Goal: Information Seeking & Learning: Check status

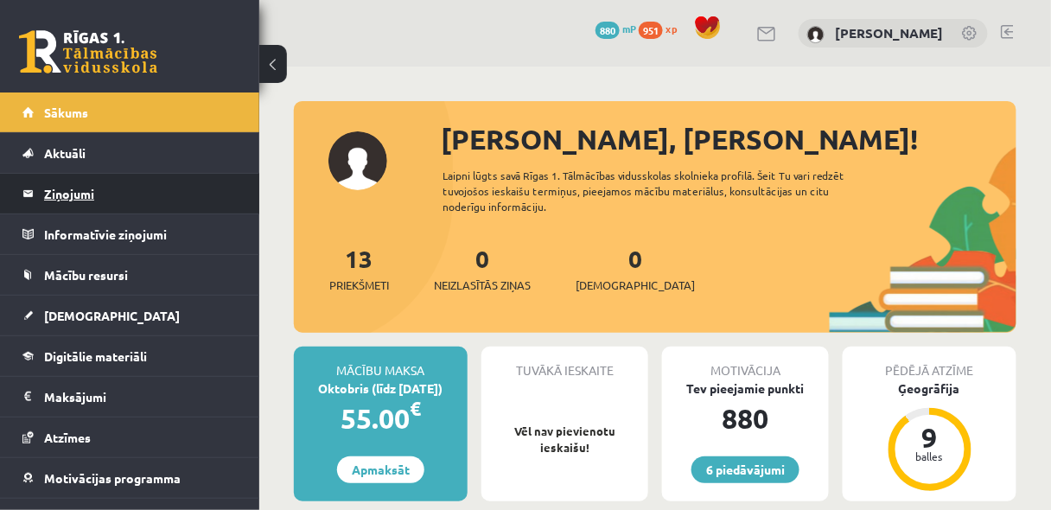
click at [64, 190] on legend "Ziņojumi 0" at bounding box center [141, 194] width 194 height 40
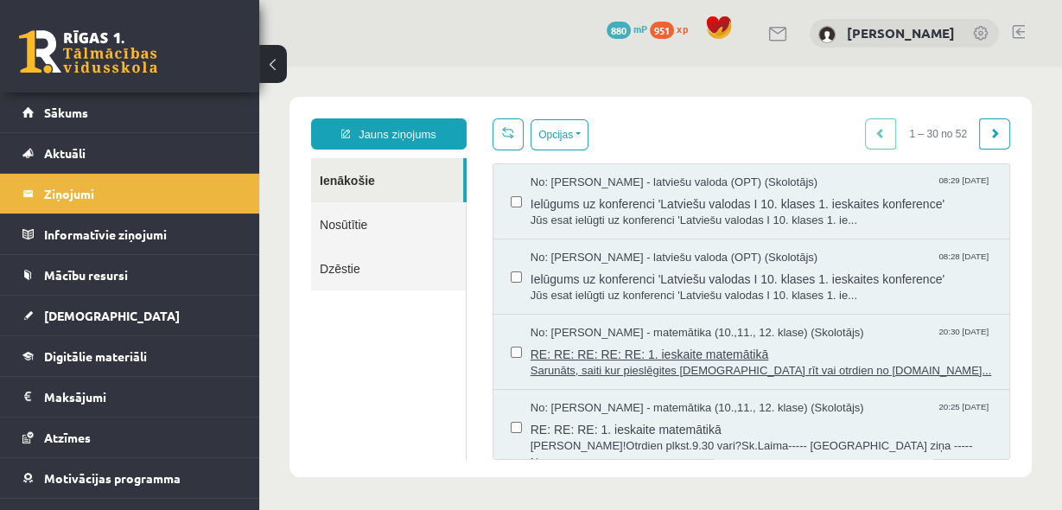
click at [599, 345] on span "RE: RE: RE: RE: RE: 1. ieskaite matemātikā" at bounding box center [762, 352] width 462 height 22
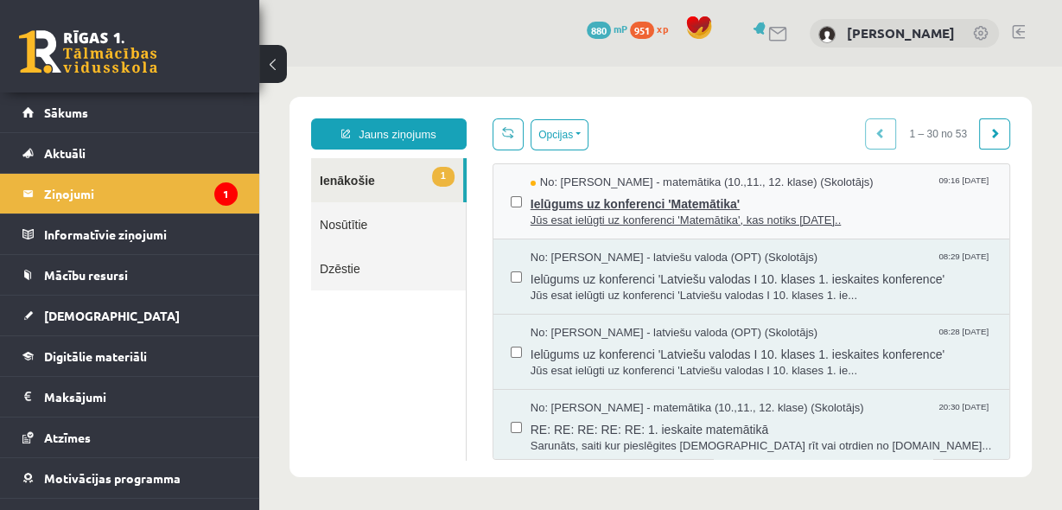
click at [679, 199] on span "Ielūgums uz konferenci 'Matemātika'" at bounding box center [762, 202] width 462 height 22
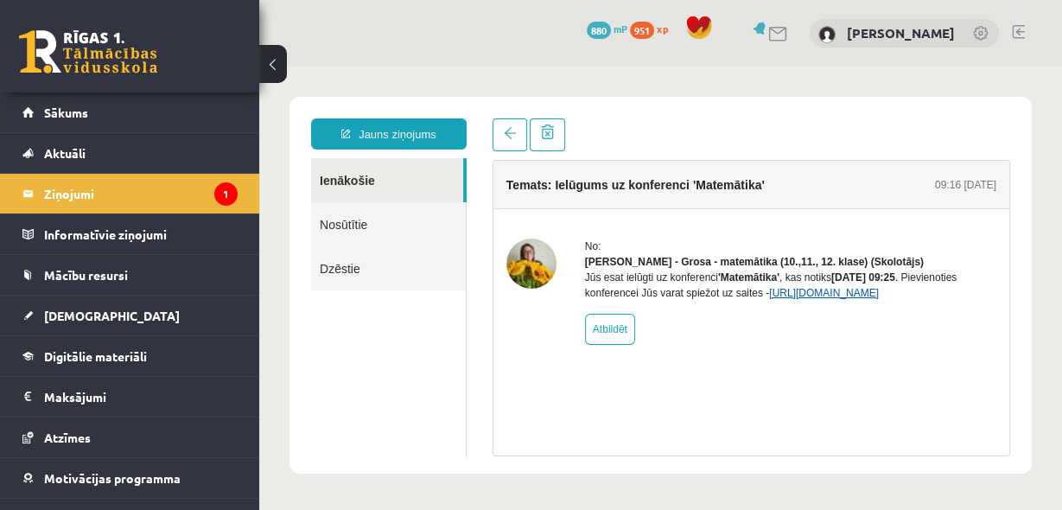
click at [817, 299] on link "https://eskola.r1tv.lv/conferences/5173/join" at bounding box center [824, 293] width 110 height 12
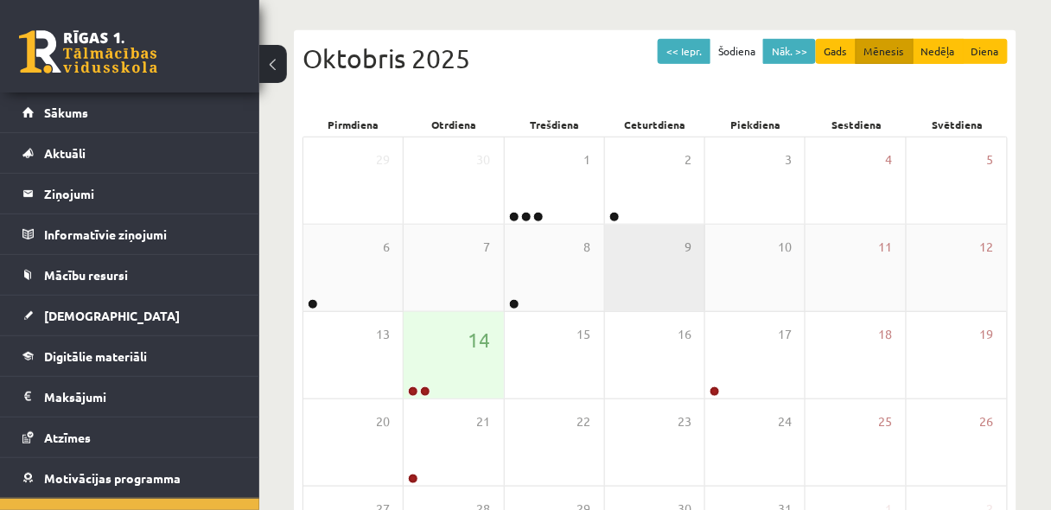
scroll to position [230, 0]
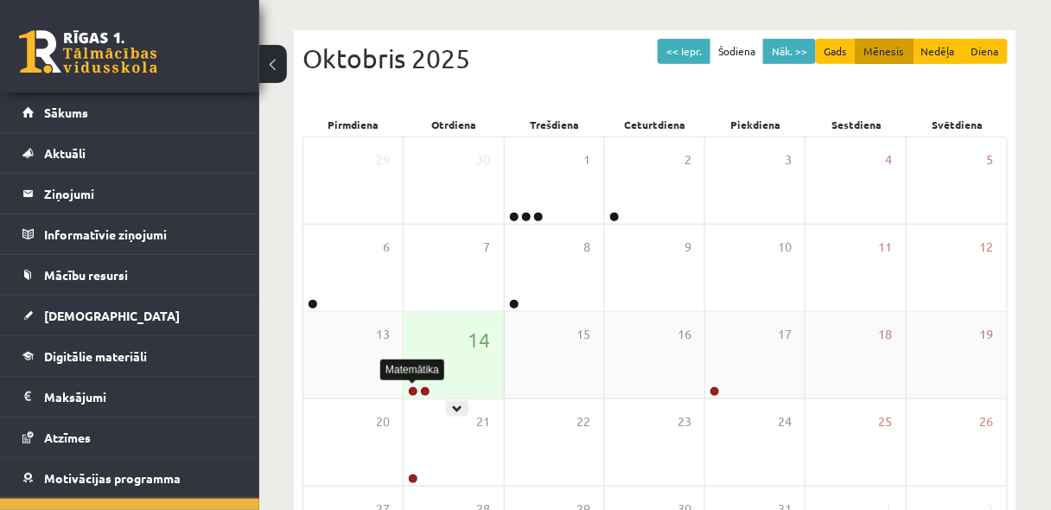
click at [410, 386] on link at bounding box center [413, 391] width 10 height 10
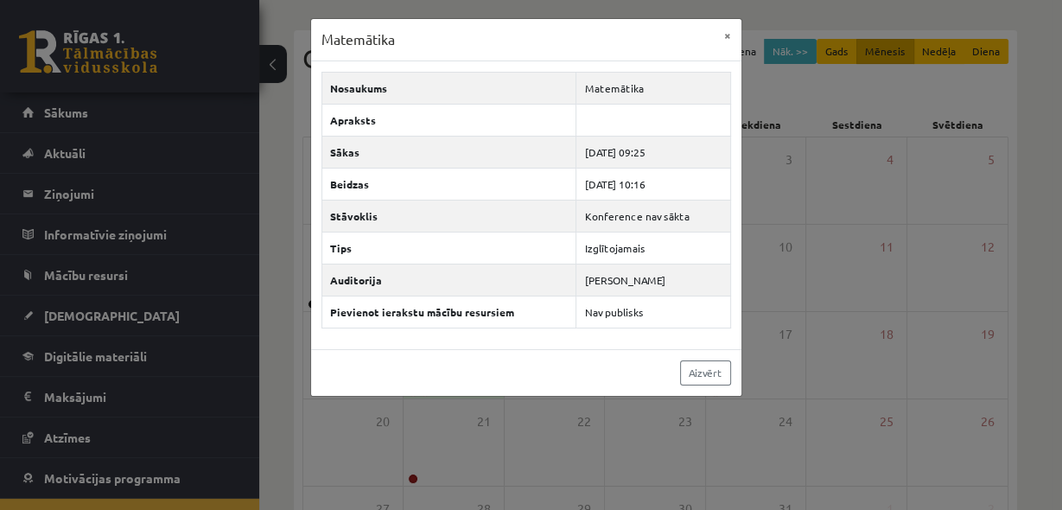
click at [414, 435] on div "Matemātika × Nosaukums Matemātika Apraksts Sākas 2025-10-14 09:25 Beidzas 2025-…" at bounding box center [531, 255] width 1062 height 510
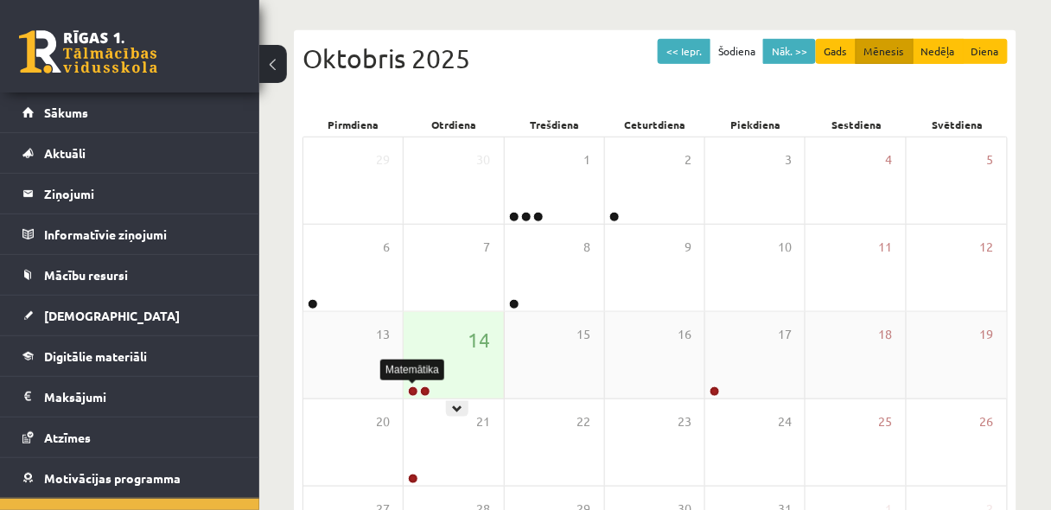
click at [410, 387] on link at bounding box center [413, 391] width 10 height 10
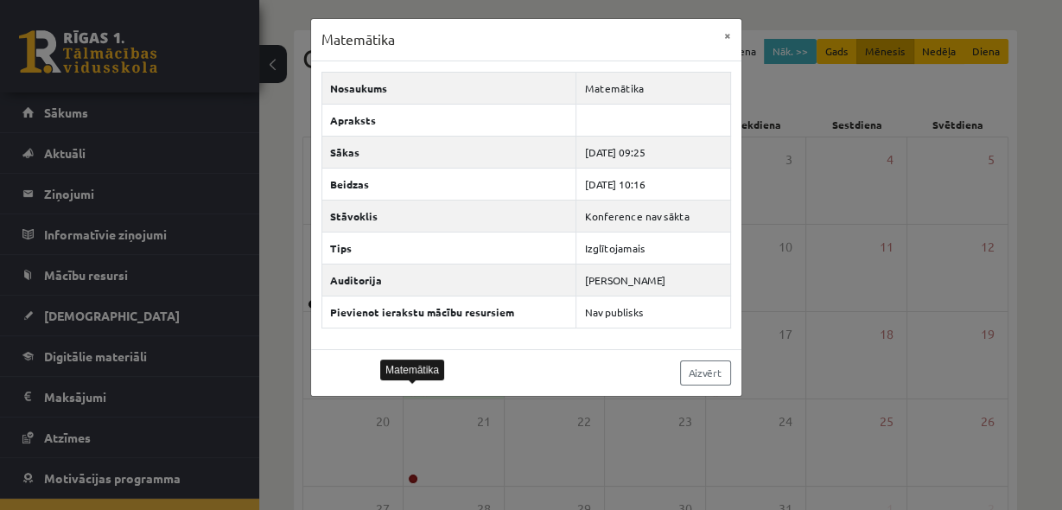
click at [749, 457] on div "Matemātika × Nosaukums Matemātika Apraksts Sākas 2025-10-14 09:25 Beidzas 2025-…" at bounding box center [531, 255] width 1062 height 510
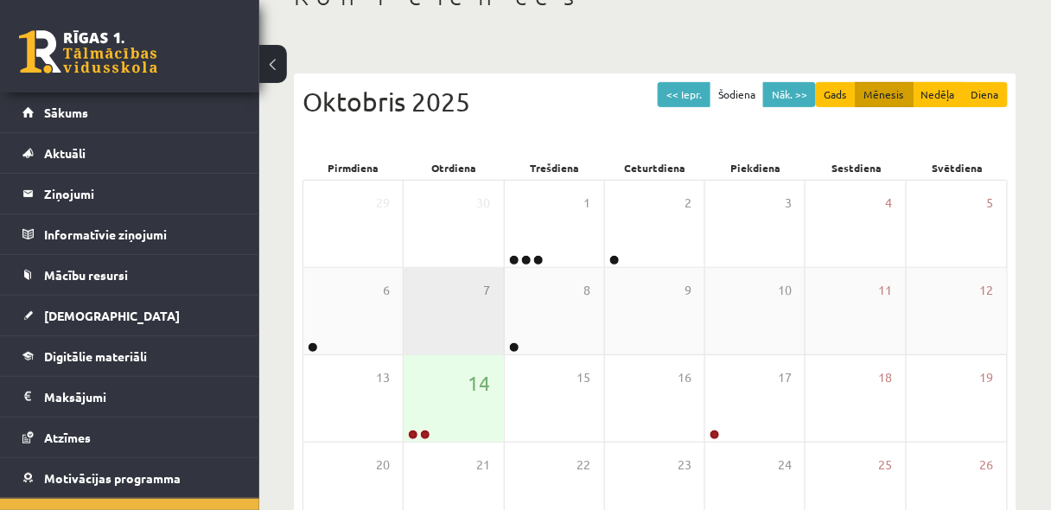
scroll to position [138, 0]
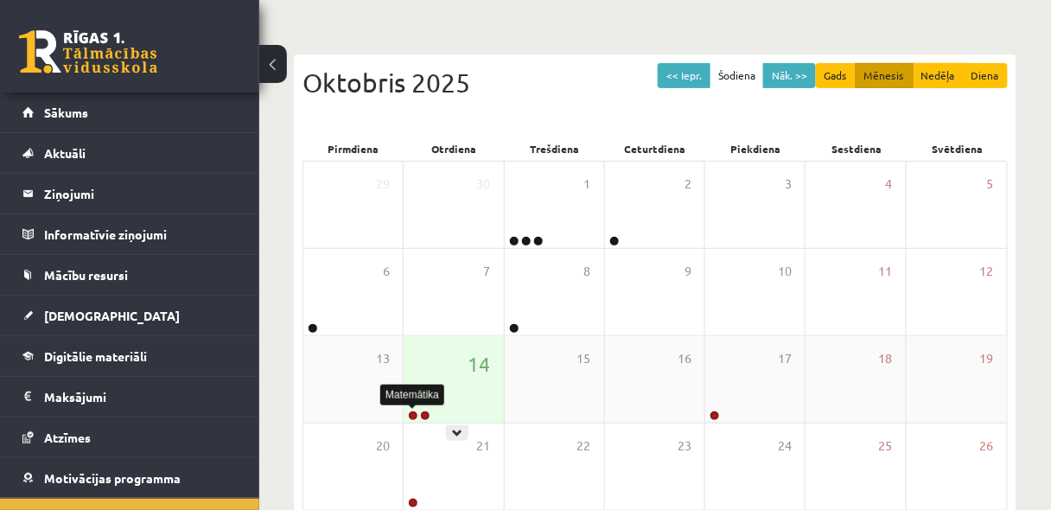
click at [416, 411] on link at bounding box center [413, 416] width 10 height 10
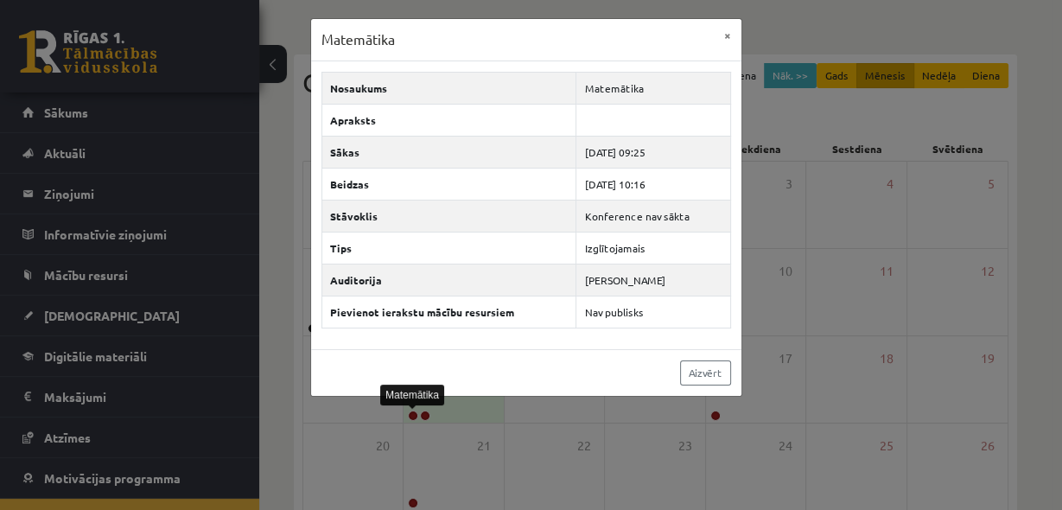
click at [694, 482] on div "Matemātika × Nosaukums Matemātika Apraksts Sākas [DATE] 09:25 Beidzas [DATE] 10…" at bounding box center [531, 255] width 1062 height 510
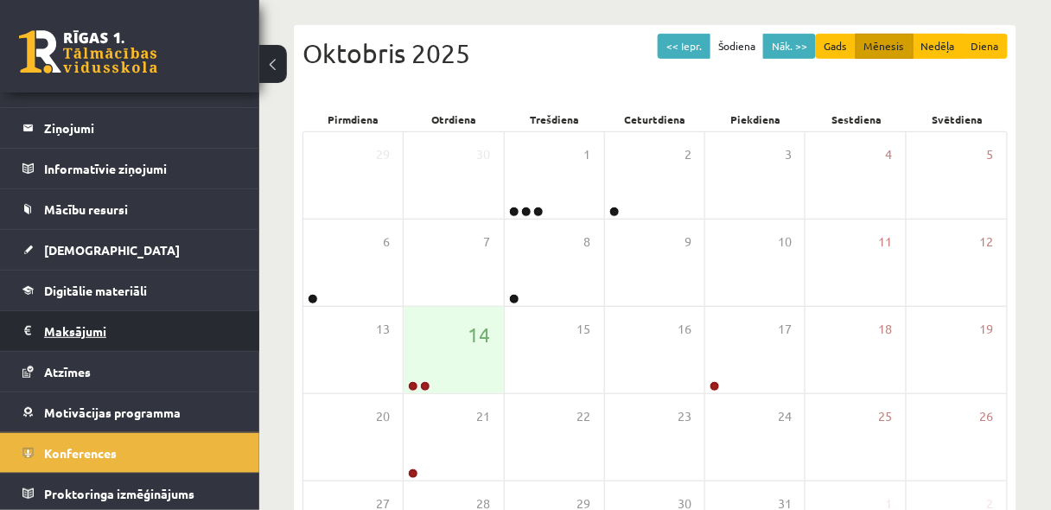
scroll to position [184, 0]
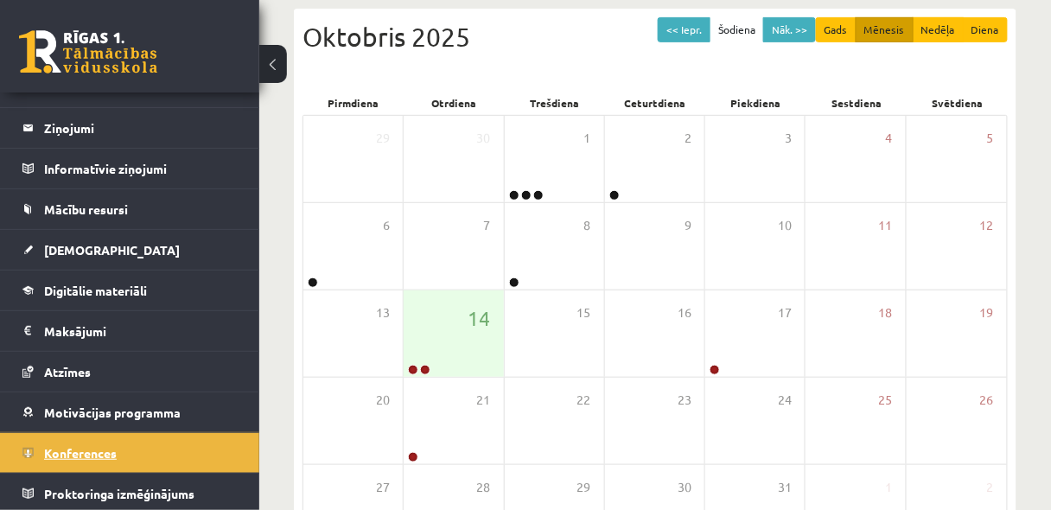
click at [101, 447] on span "Konferences" at bounding box center [80, 453] width 73 height 16
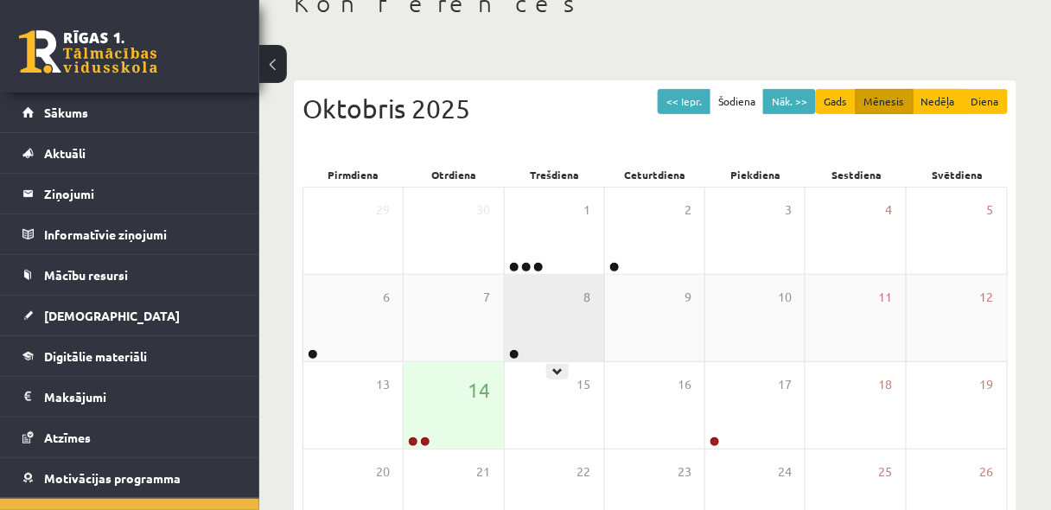
scroll to position [138, 0]
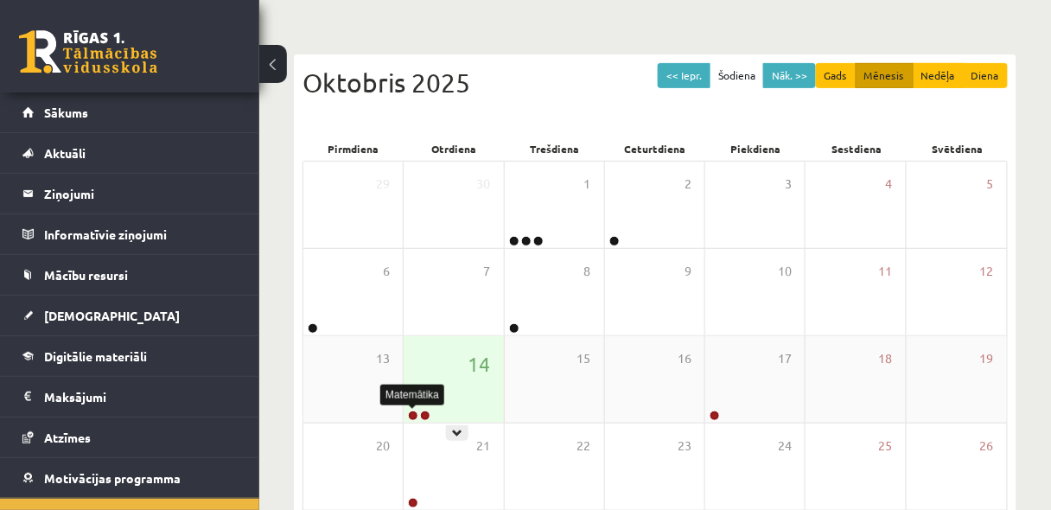
click at [413, 412] on link at bounding box center [413, 416] width 10 height 10
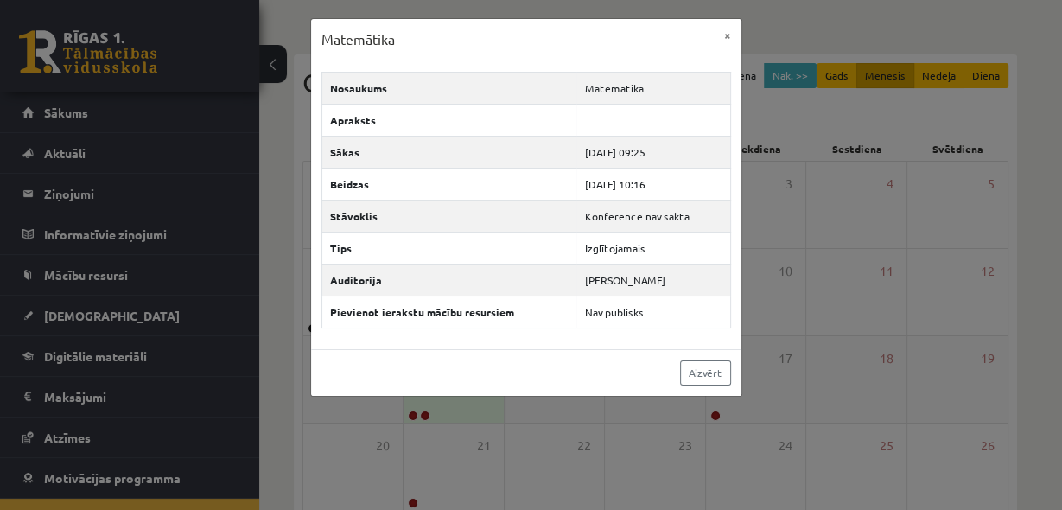
click at [413, 412] on div "Matemātika × Nosaukums Matemātika Apraksts Sākas [DATE] 09:25 Beidzas [DATE] 10…" at bounding box center [531, 255] width 1062 height 510
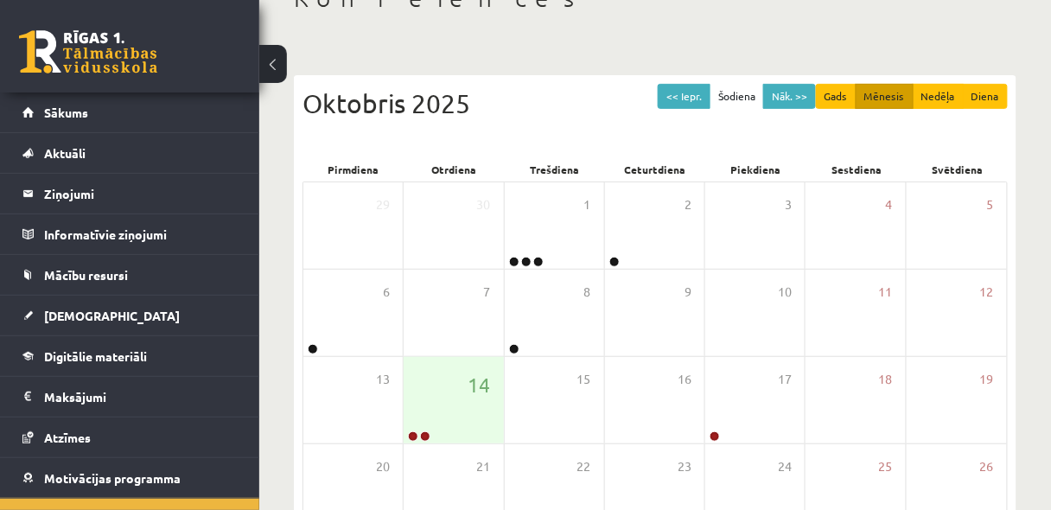
scroll to position [138, 0]
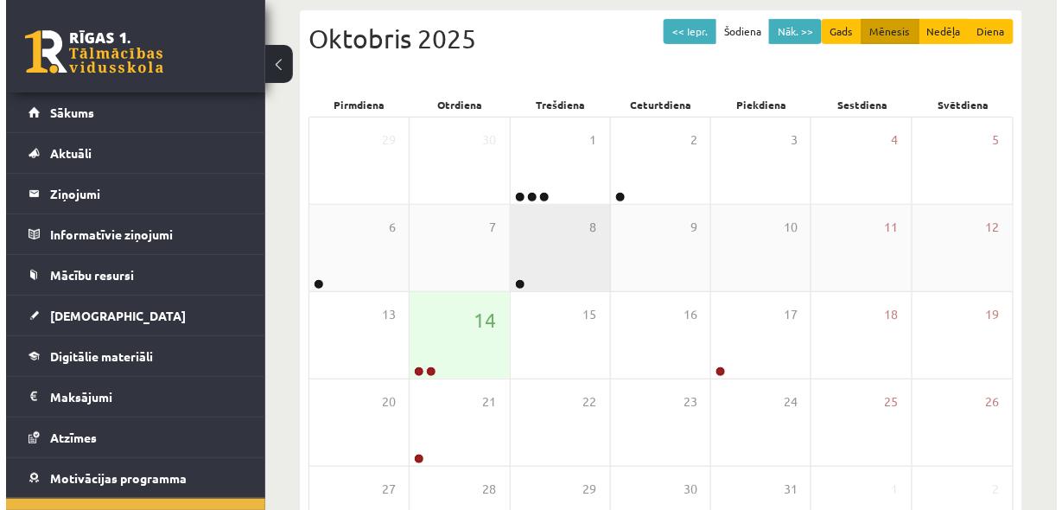
scroll to position [184, 0]
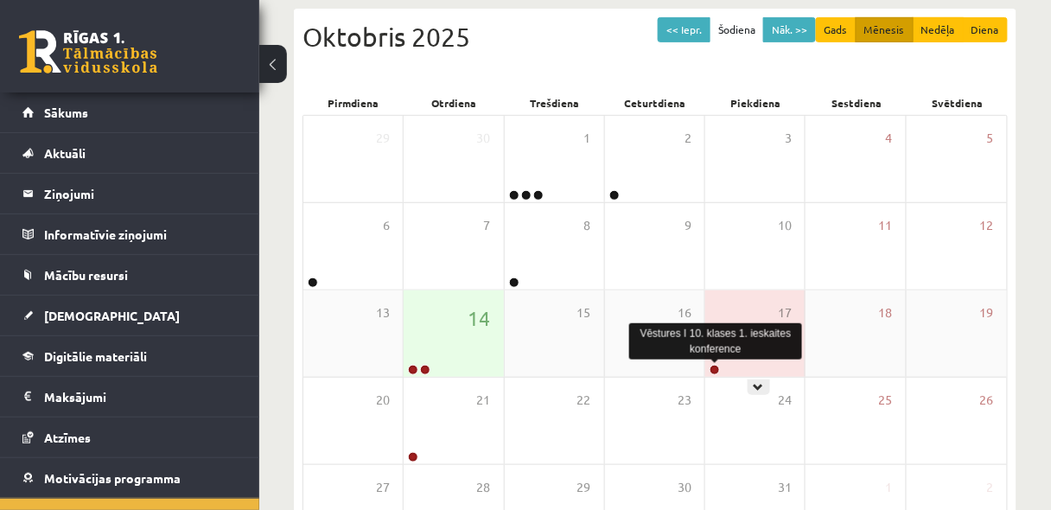
click at [714, 366] on link at bounding box center [715, 370] width 10 height 10
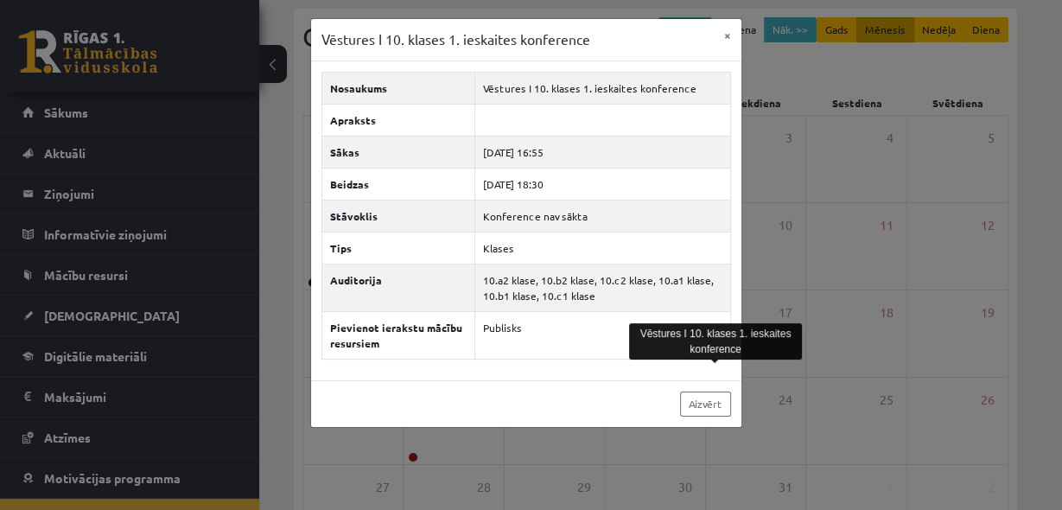
click at [857, 259] on div "Vēstures I 10. klases 1. ieskaites konference × Nosaukums Vēstures I 10. klases…" at bounding box center [531, 255] width 1062 height 510
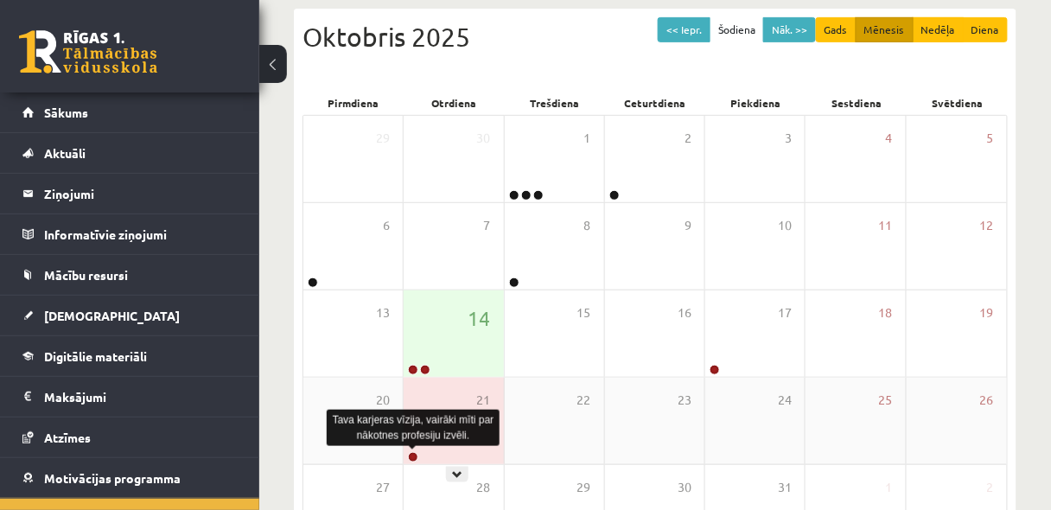
click at [410, 454] on link at bounding box center [413, 457] width 10 height 10
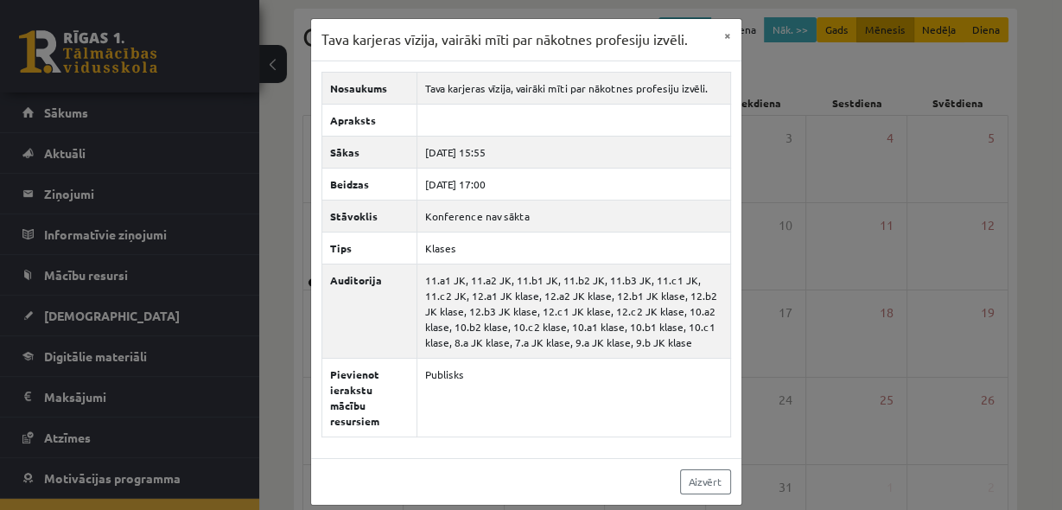
click at [832, 287] on div "Tava karjeras vīzija, vairāki mīti par nākotnes profesiju izvēli. × Nosaukums T…" at bounding box center [531, 255] width 1062 height 510
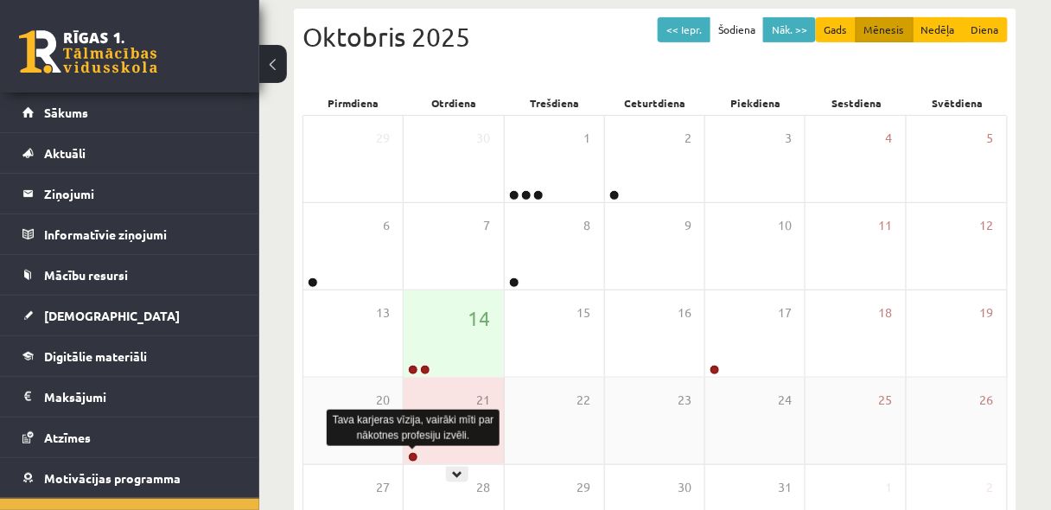
click at [415, 452] on link at bounding box center [413, 457] width 10 height 10
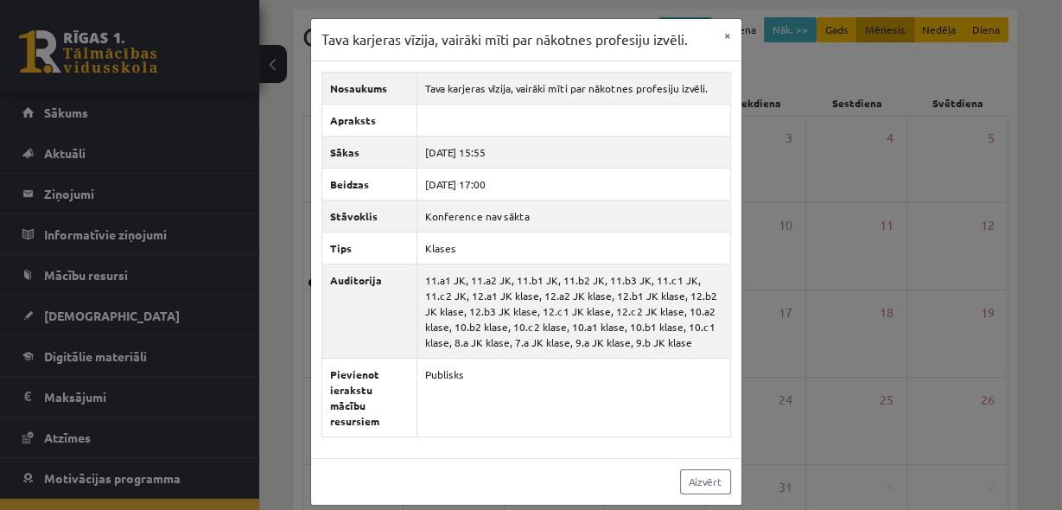
click at [888, 257] on div "Tava karjeras vīzija, vairāki mīti par nākotnes profesiju izvēli. × Nosaukums T…" at bounding box center [531, 255] width 1062 height 510
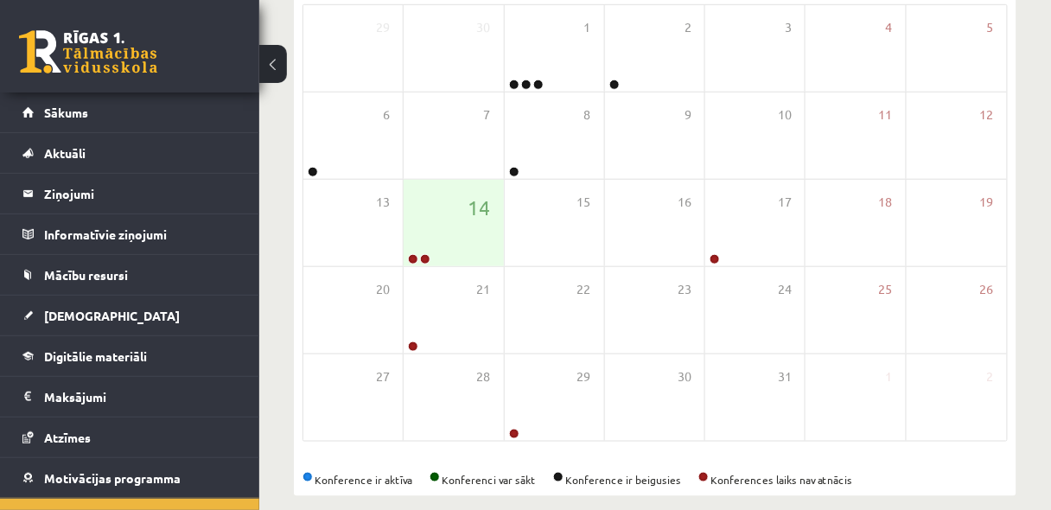
scroll to position [314, 0]
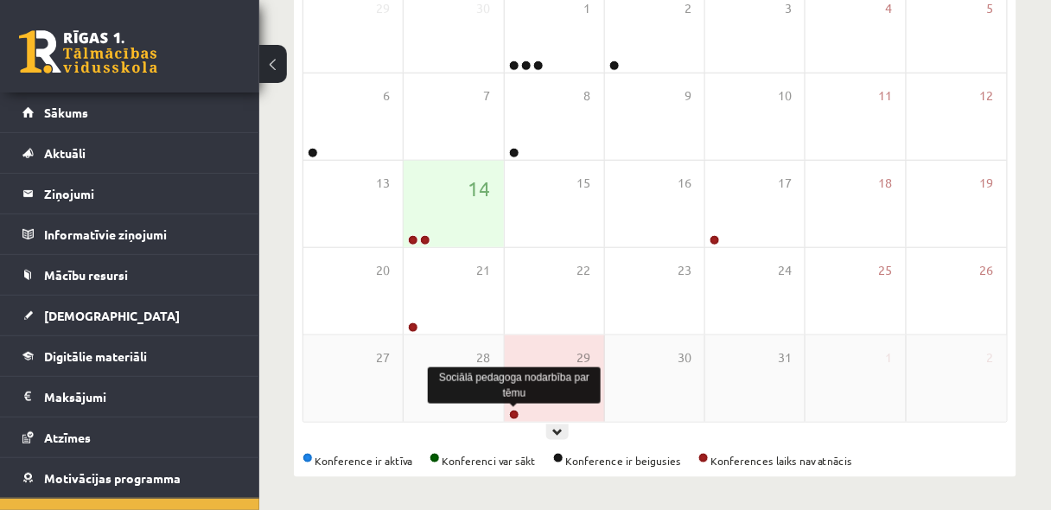
click at [514, 411] on link at bounding box center [514, 415] width 10 height 10
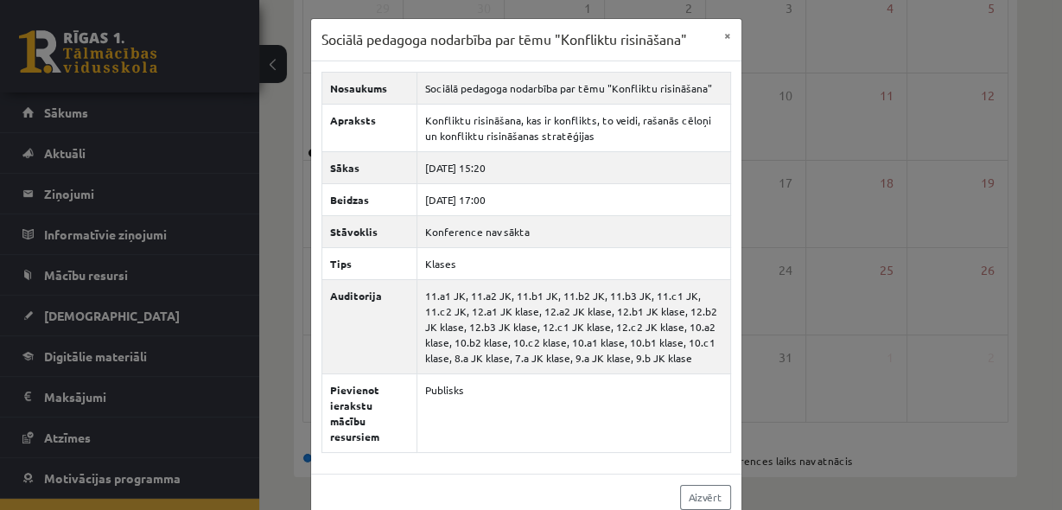
click at [830, 320] on div "Sociālā pedagoga nodarbība par tēmu "Konfliktu risināšana" × Nosaukums Sociālā …" at bounding box center [531, 255] width 1062 height 510
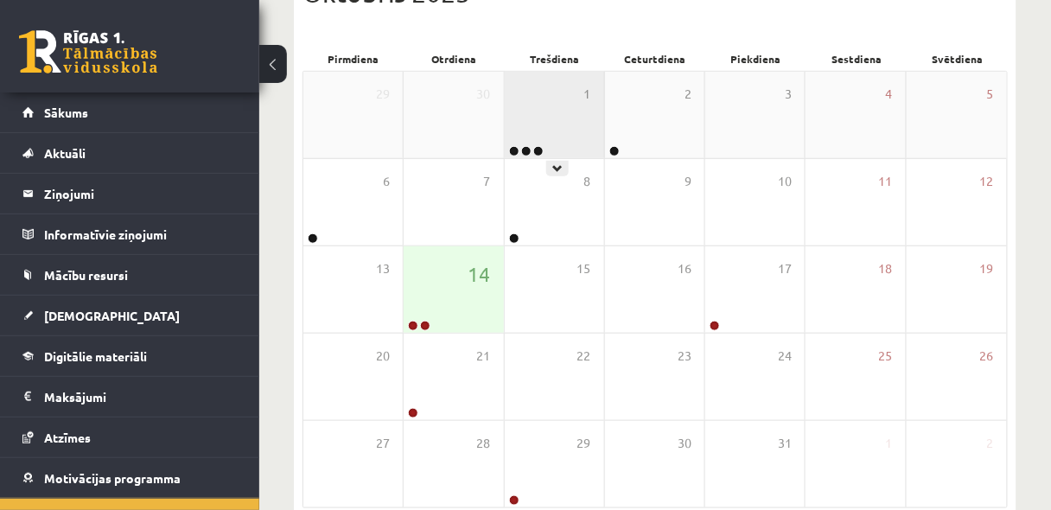
scroll to position [230, 0]
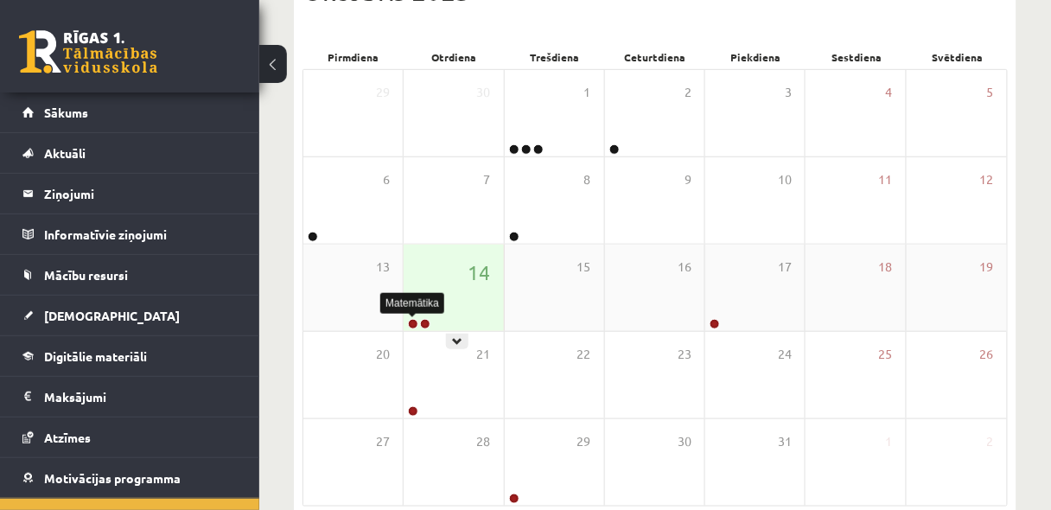
click at [415, 320] on link at bounding box center [413, 324] width 10 height 10
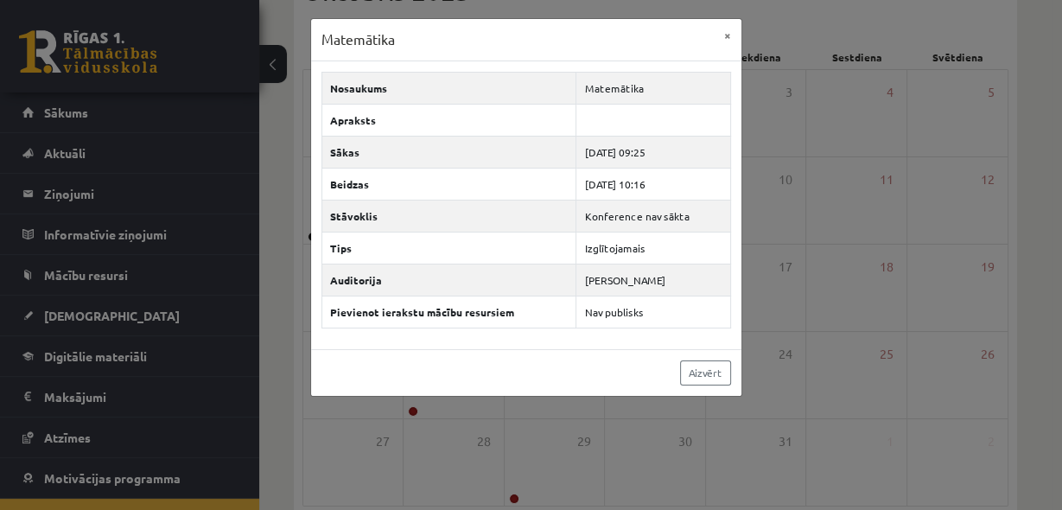
click at [716, 418] on div "Matemātika × Nosaukums Matemātika Apraksts Sākas 2025-10-14 09:25 Beidzas 2025-…" at bounding box center [531, 255] width 1062 height 510
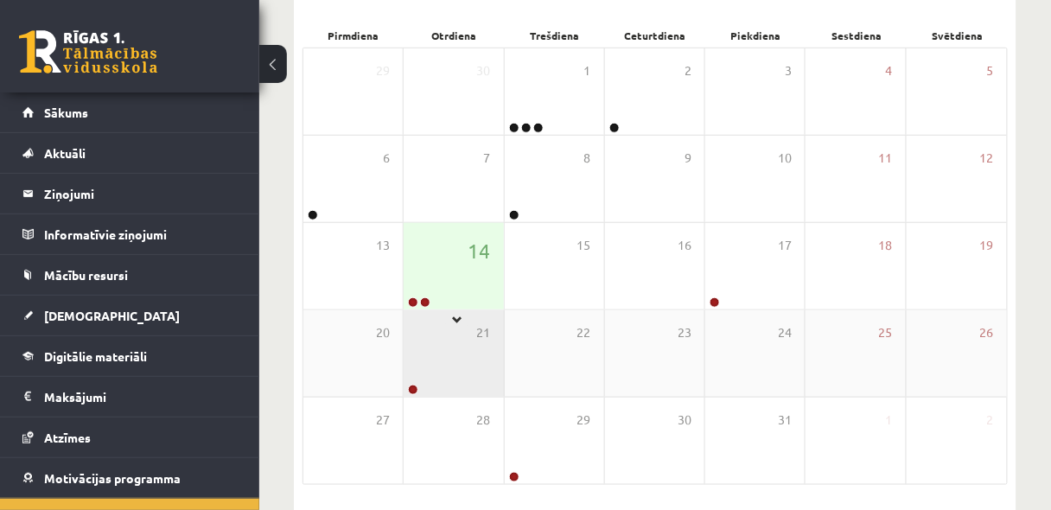
scroll to position [271, 0]
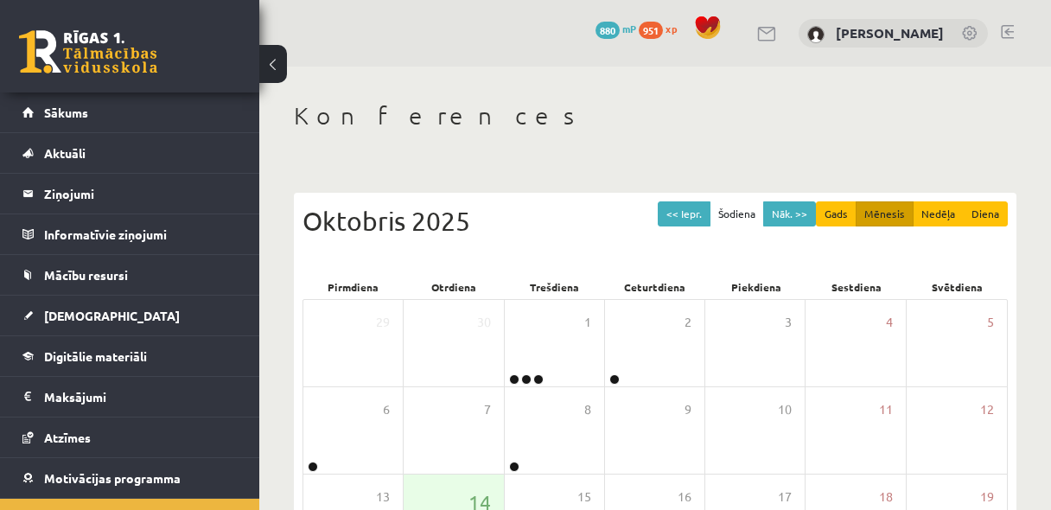
scroll to position [271, 0]
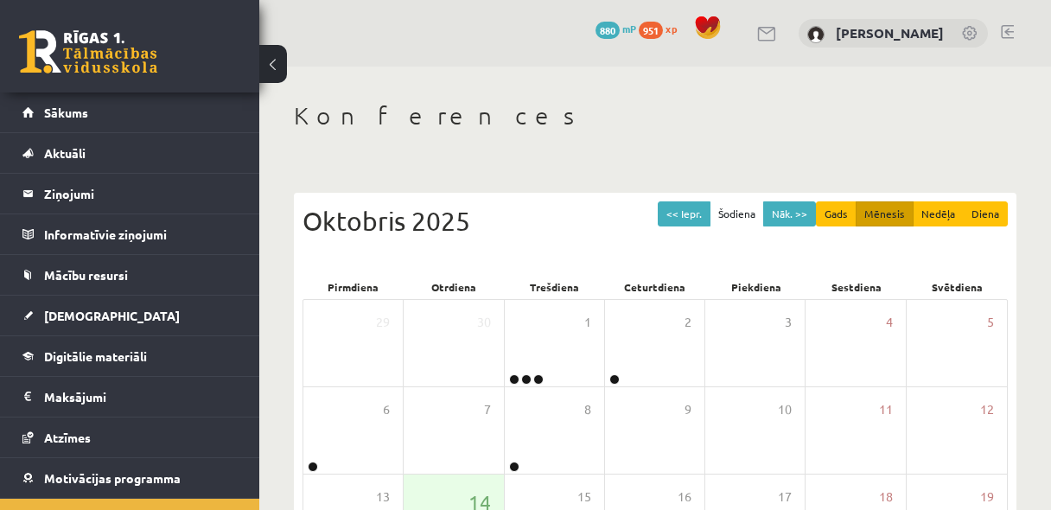
scroll to position [271, 0]
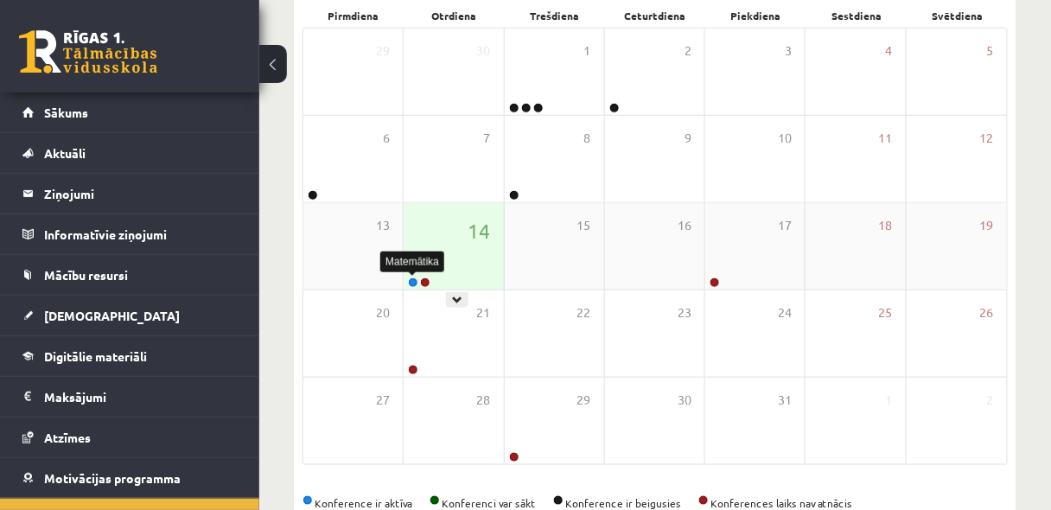
click at [411, 278] on link at bounding box center [413, 282] width 10 height 10
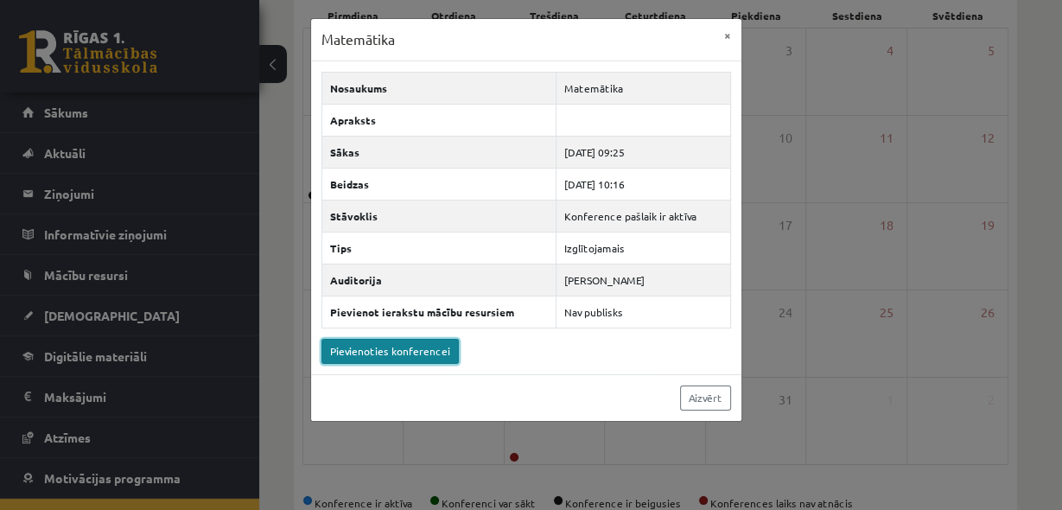
click at [442, 350] on link "Pievienoties konferencei" at bounding box center [390, 351] width 137 height 25
click at [726, 37] on button "×" at bounding box center [728, 35] width 28 height 33
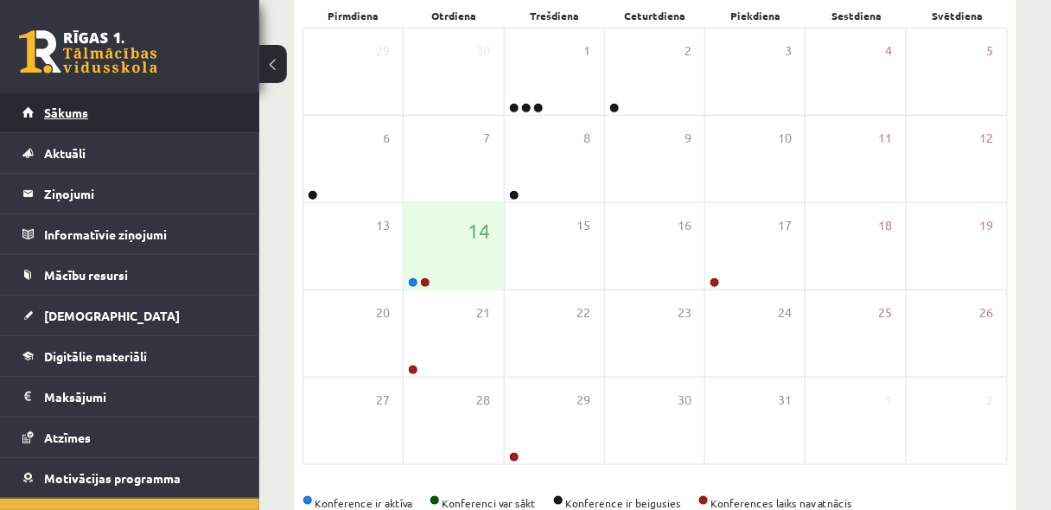
click at [67, 112] on span "Sākums" at bounding box center [66, 113] width 44 height 16
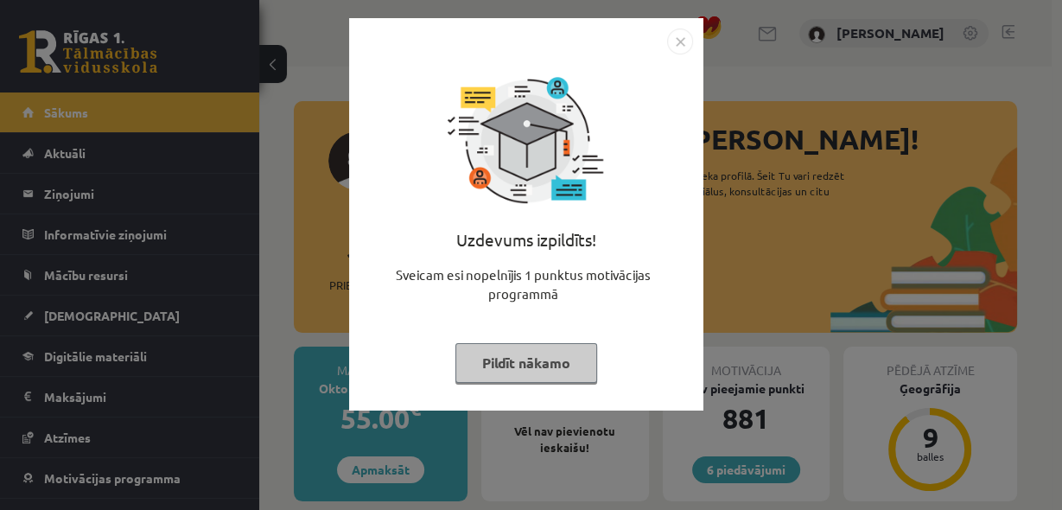
click at [527, 366] on button "Pildīt nākamo" at bounding box center [527, 363] width 142 height 40
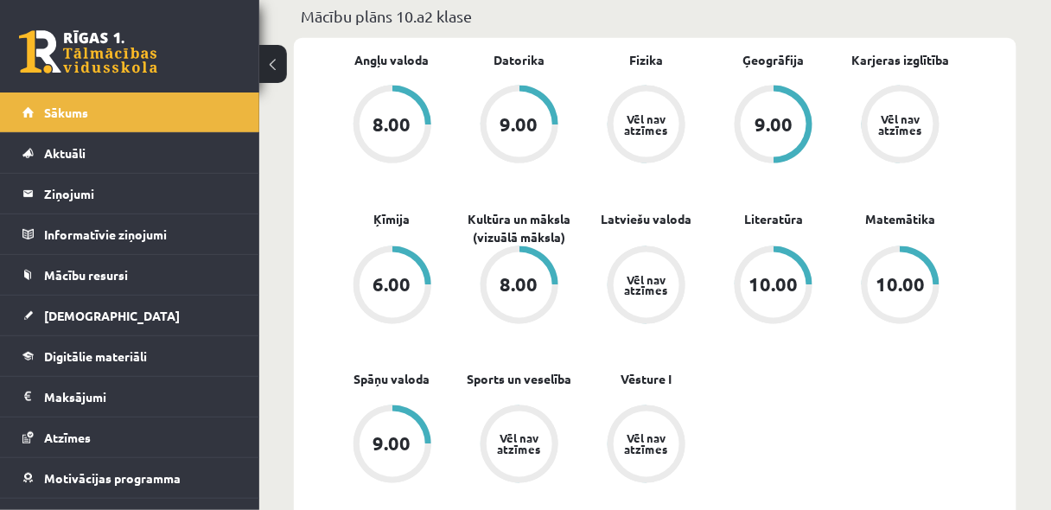
scroll to position [553, 0]
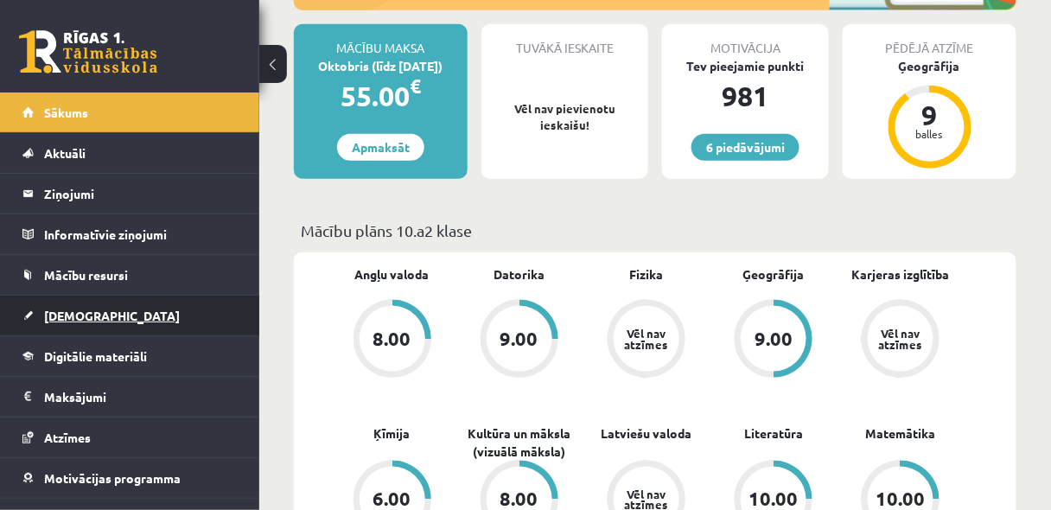
scroll to position [66, 0]
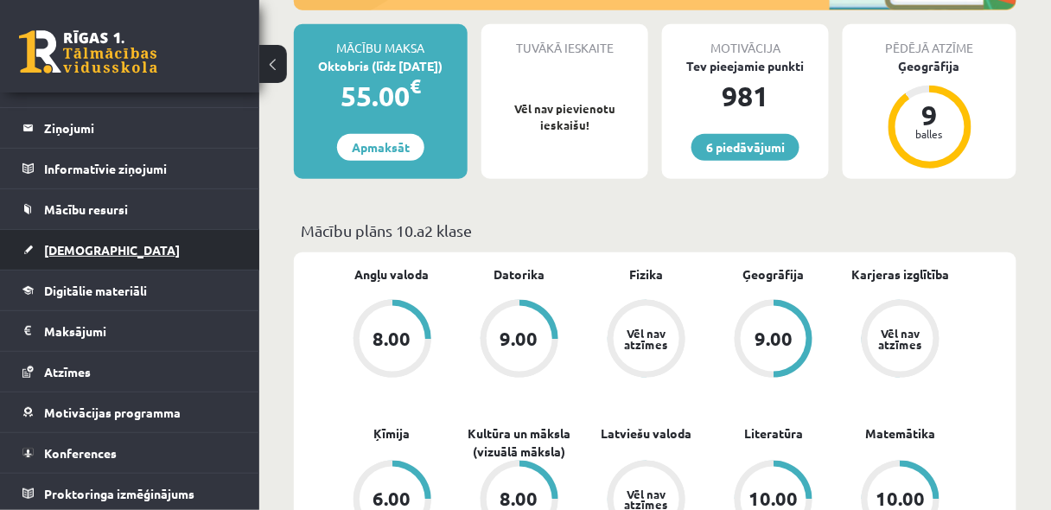
click at [92, 249] on span "[DEMOGRAPHIC_DATA]" at bounding box center [112, 250] width 136 height 16
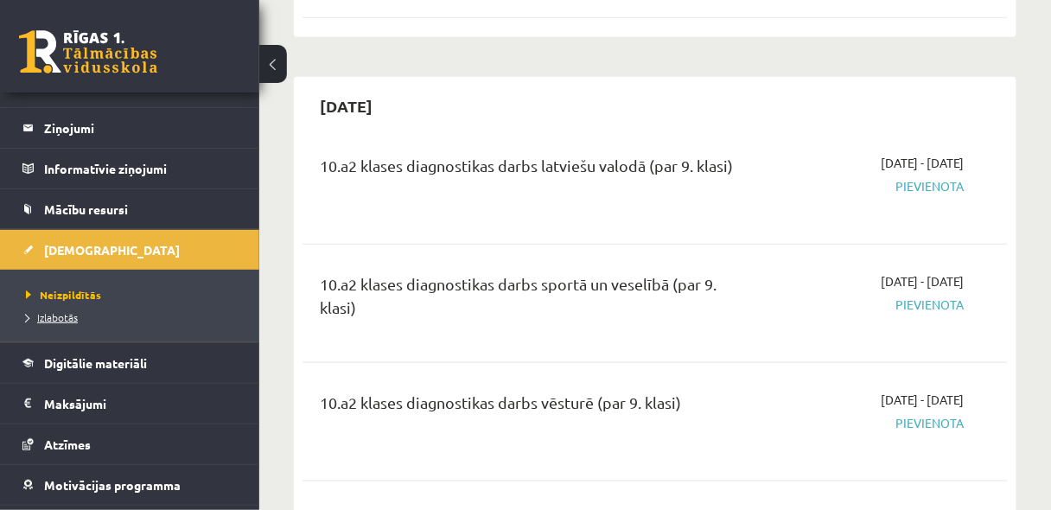
click at [58, 316] on span "Izlabotās" at bounding box center [52, 317] width 52 height 14
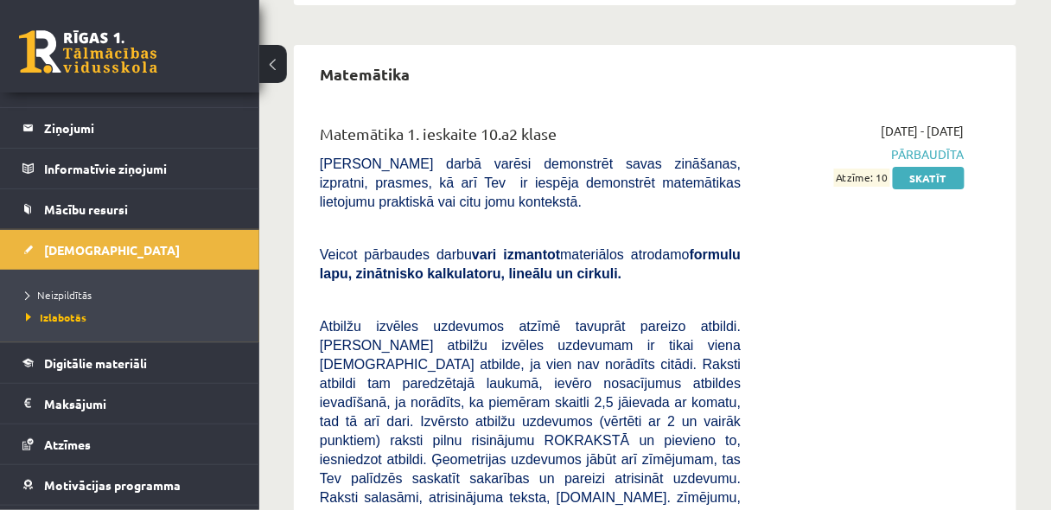
scroll to position [3089, 0]
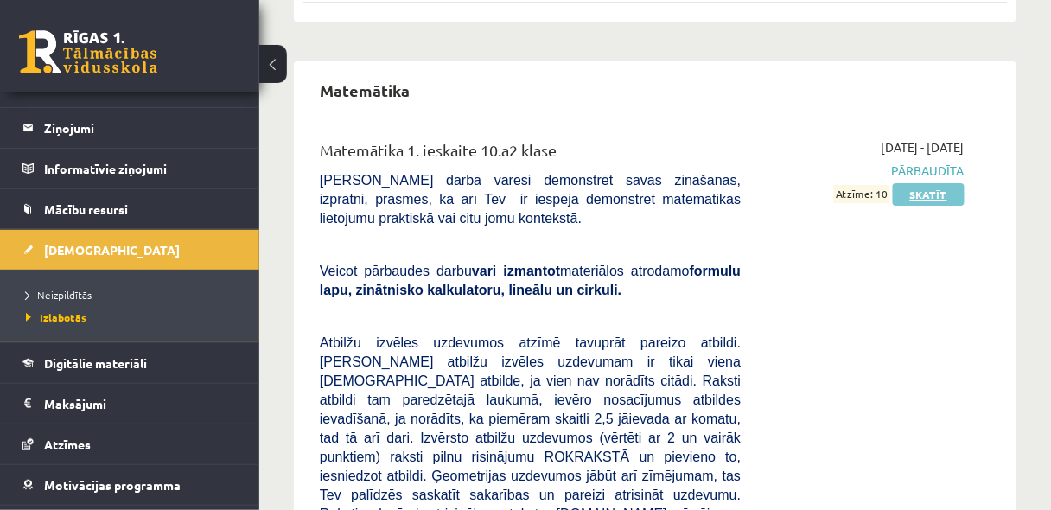
click at [941, 183] on link "Skatīt" at bounding box center [929, 194] width 72 height 22
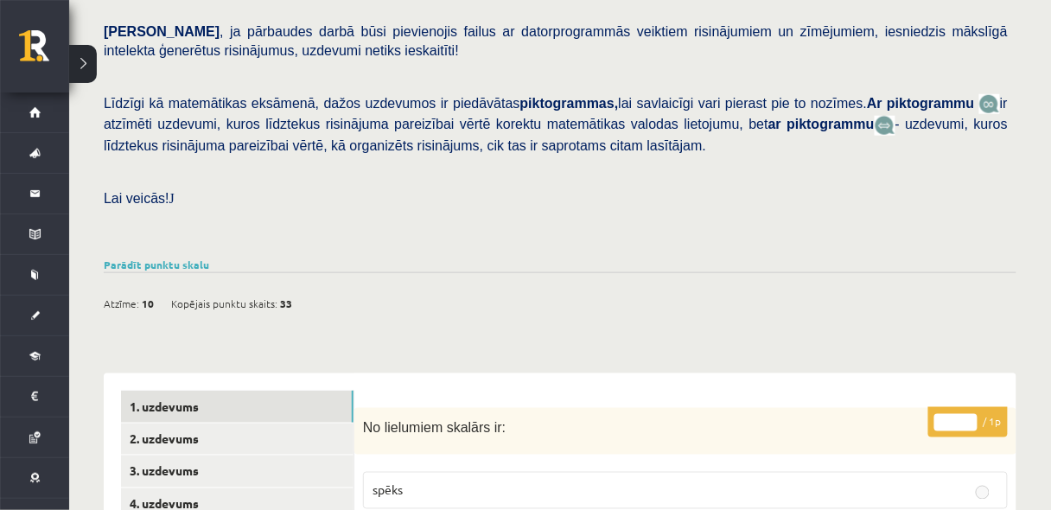
scroll to position [599, 0]
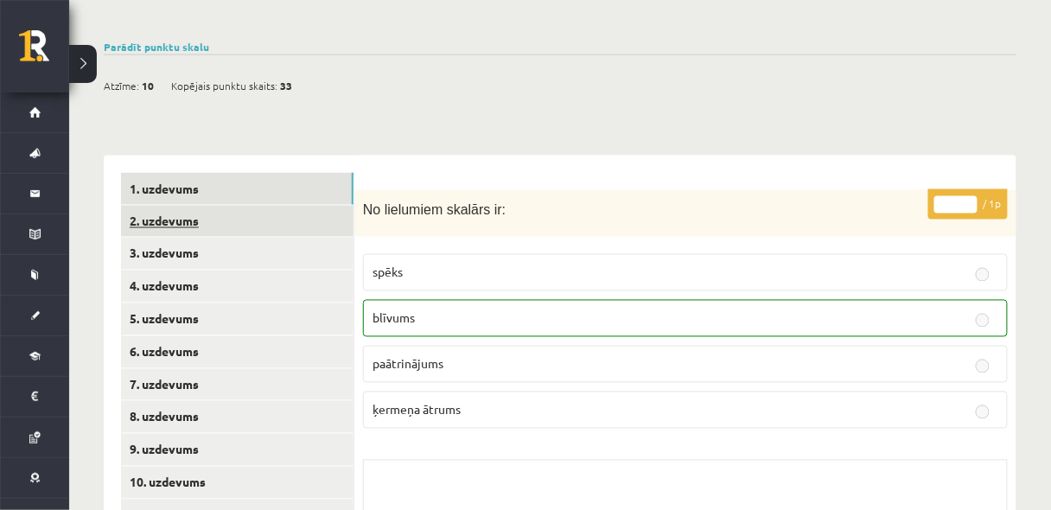
click at [217, 206] on link "2. uzdevums" at bounding box center [237, 222] width 233 height 32
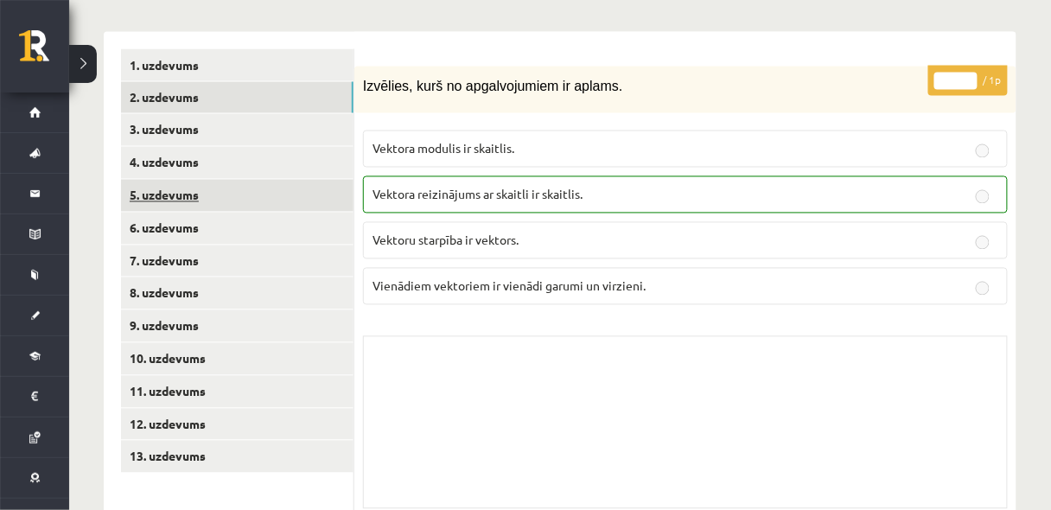
scroll to position [737, 0]
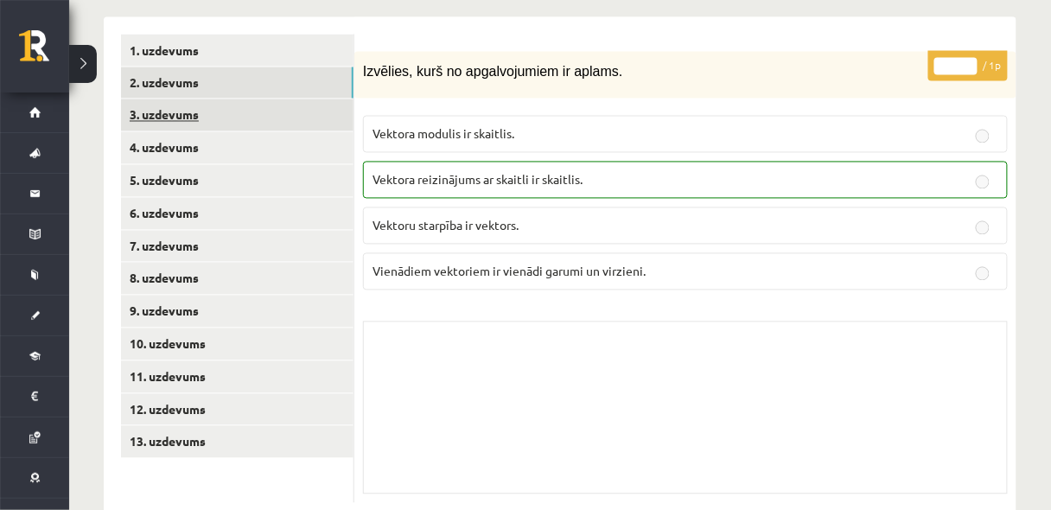
click at [202, 99] on link "3. uzdevums" at bounding box center [237, 115] width 233 height 32
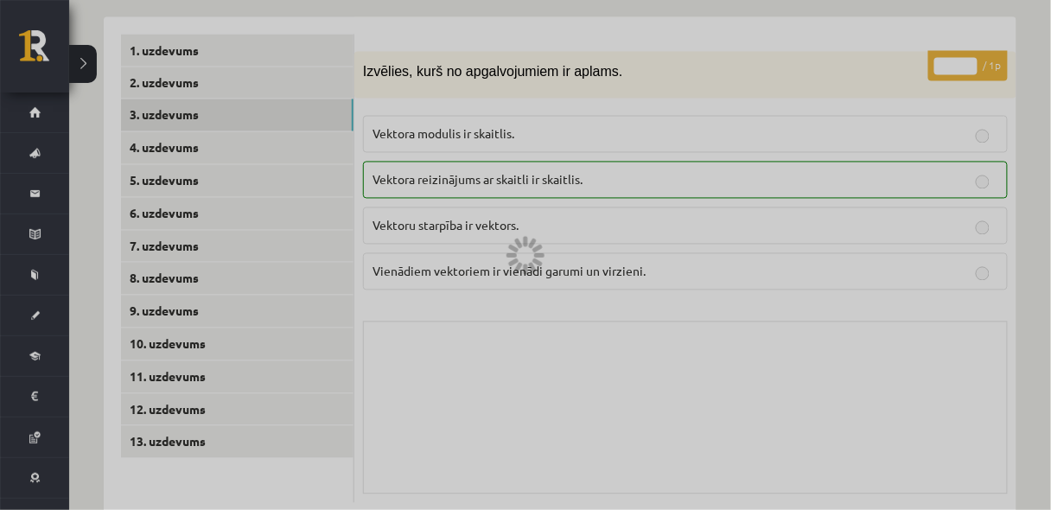
scroll to position [724, 0]
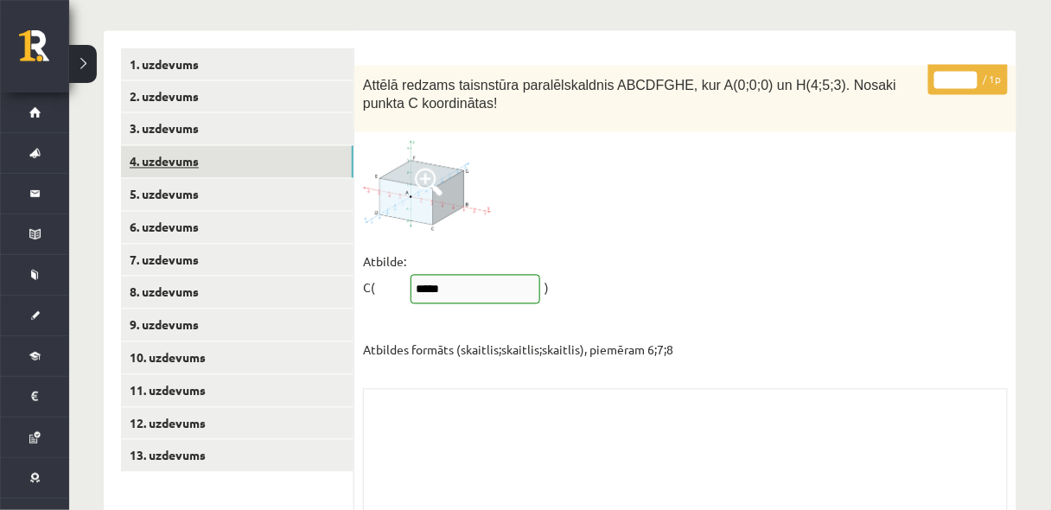
click at [184, 146] on link "4. uzdevums" at bounding box center [237, 162] width 233 height 32
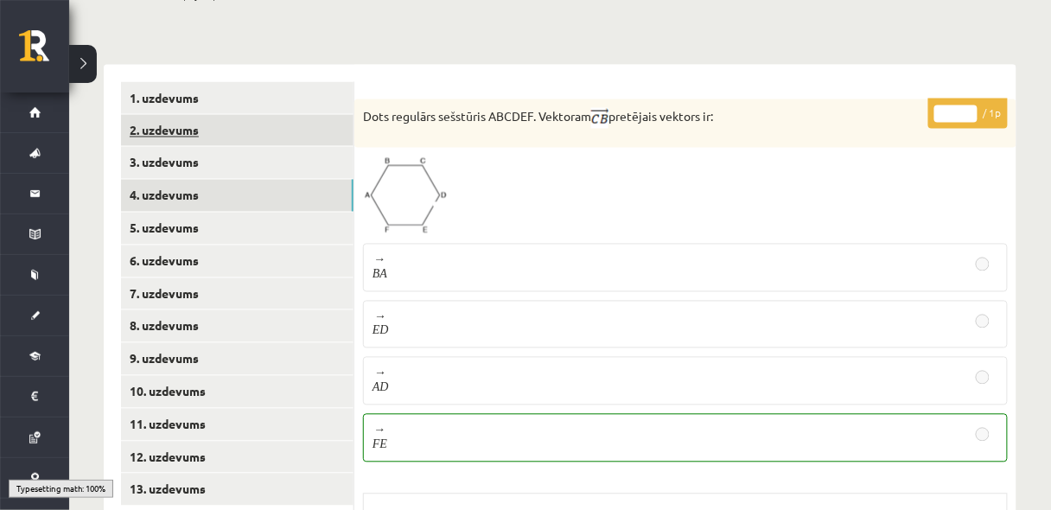
scroll to position [593, 0]
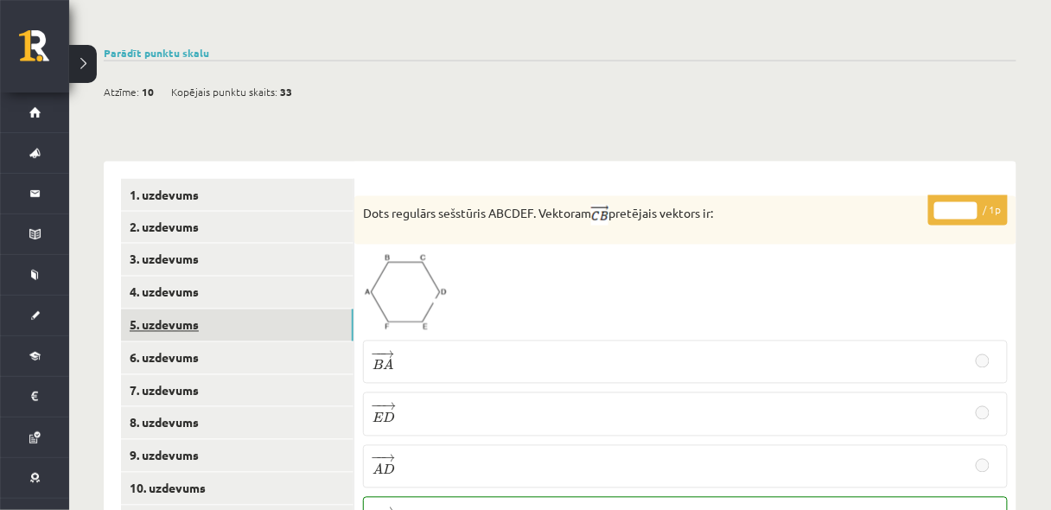
click at [212, 309] on link "5. uzdevums" at bounding box center [237, 325] width 233 height 32
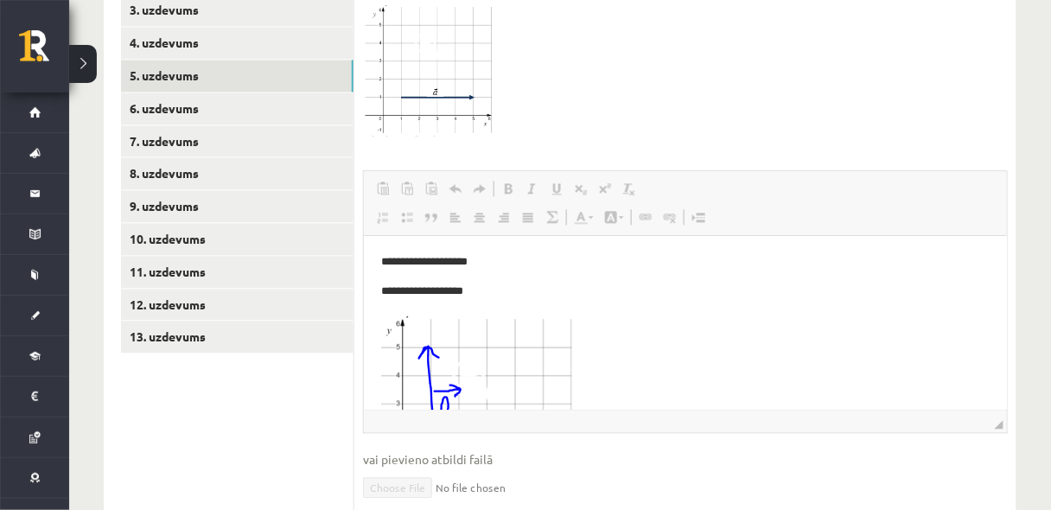
scroll to position [731, 0]
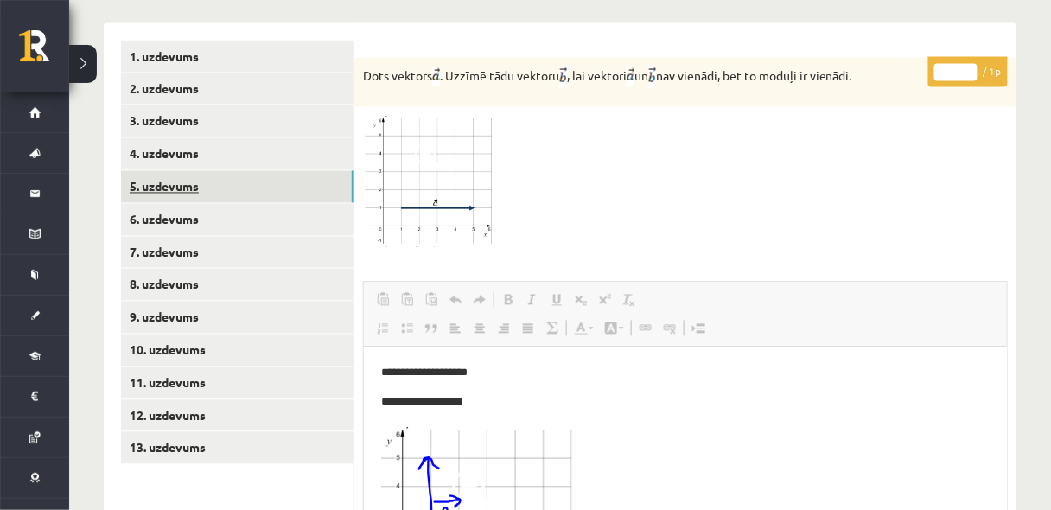
click at [186, 171] on link "5. uzdevums" at bounding box center [237, 187] width 233 height 32
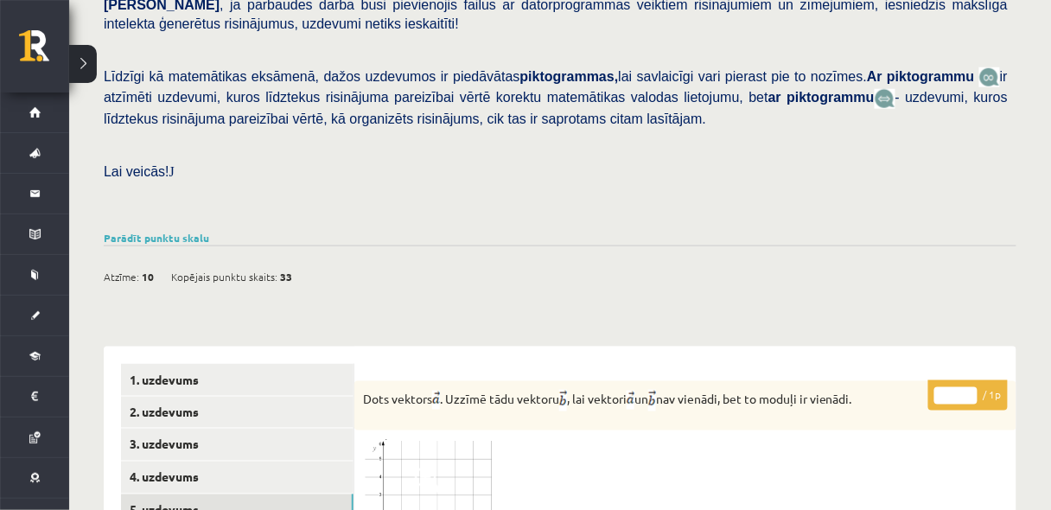
scroll to position [0, 0]
click at [155, 231] on link "Parādīt punktu skalu" at bounding box center [156, 238] width 105 height 14
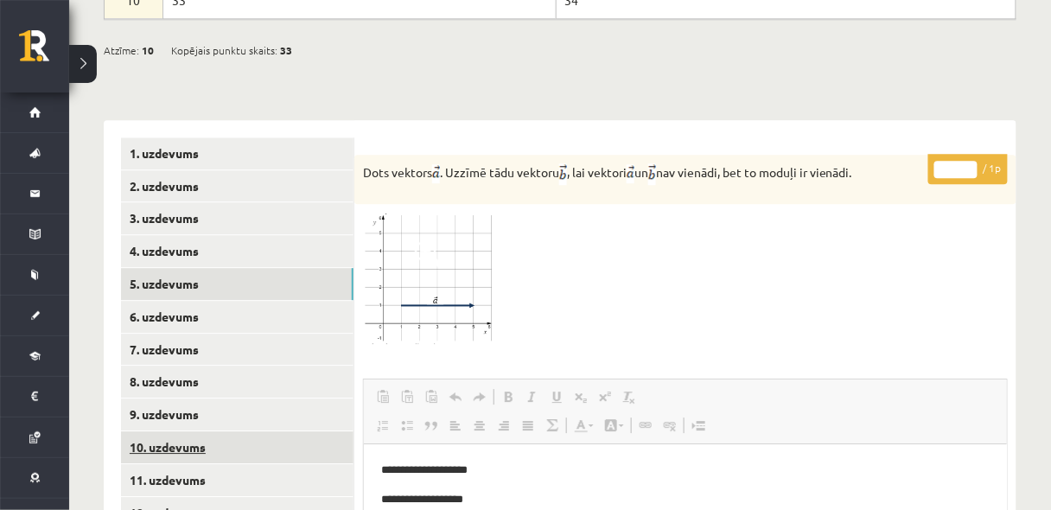
scroll to position [1238, 0]
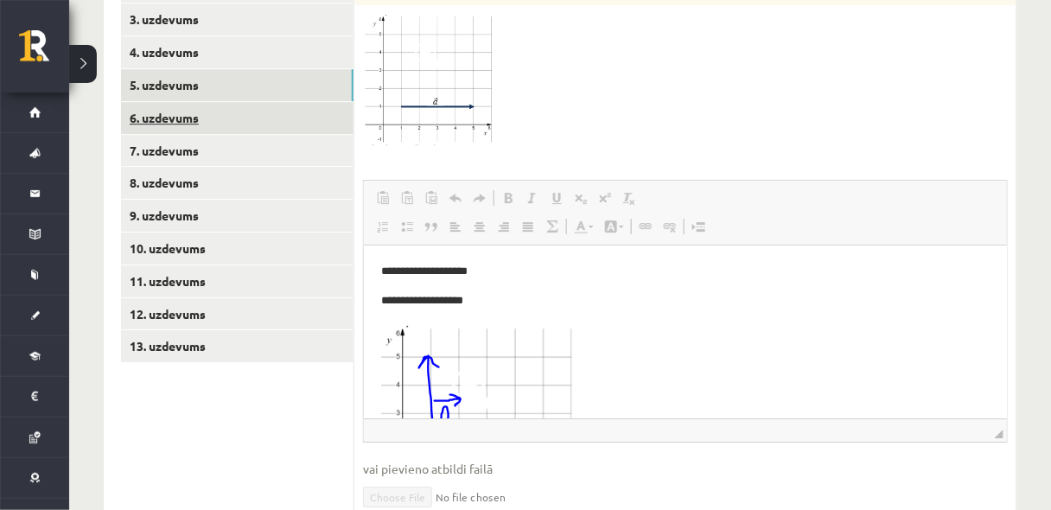
click at [236, 102] on link "6. uzdevums" at bounding box center [237, 118] width 233 height 32
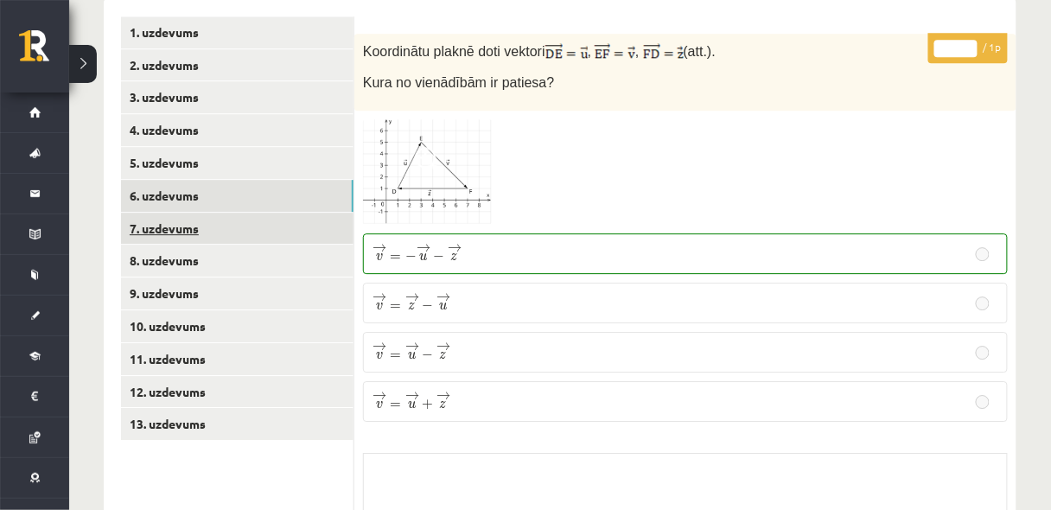
scroll to position [1155, 0]
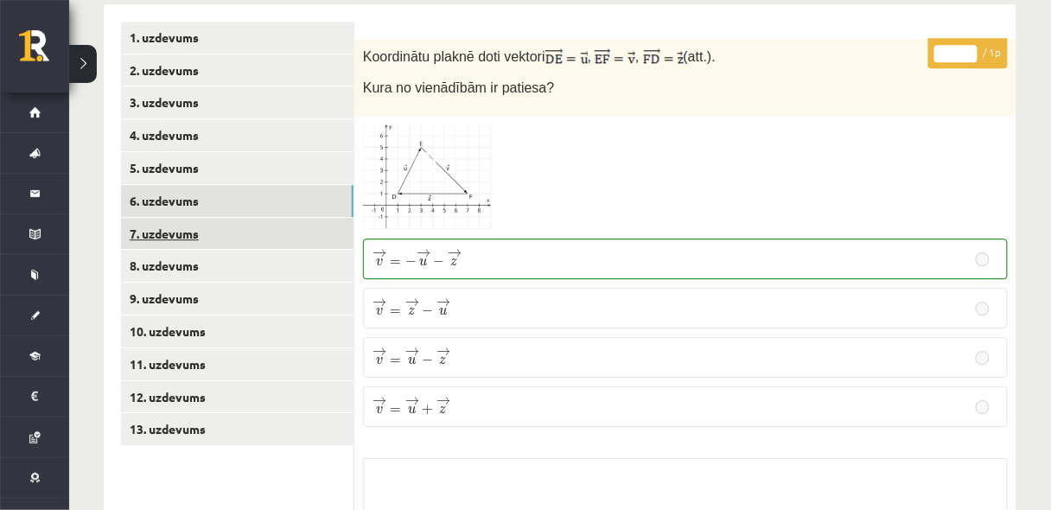
click at [184, 218] on link "7. uzdevums" at bounding box center [237, 234] width 233 height 32
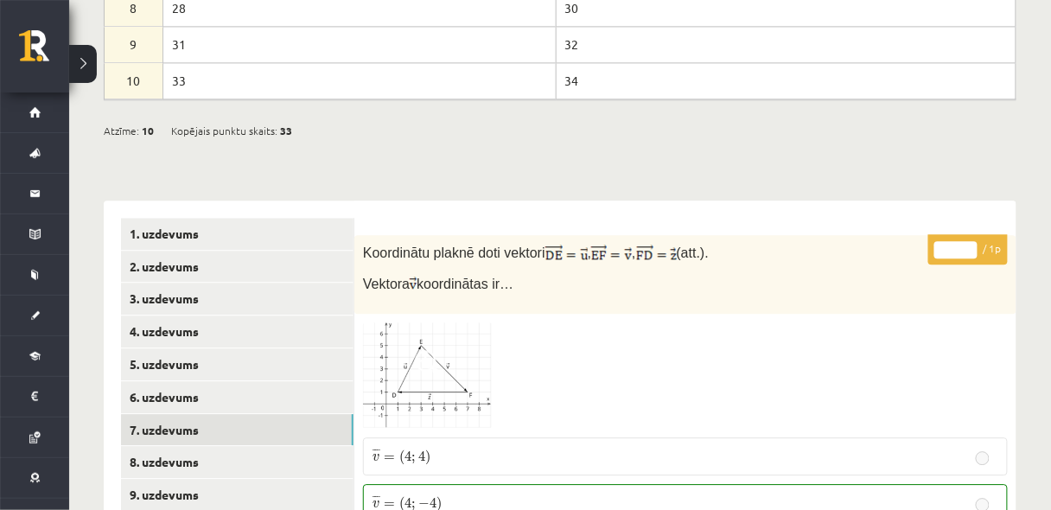
scroll to position [958, 0]
click at [187, 447] on link "8. uzdevums" at bounding box center [237, 463] width 233 height 32
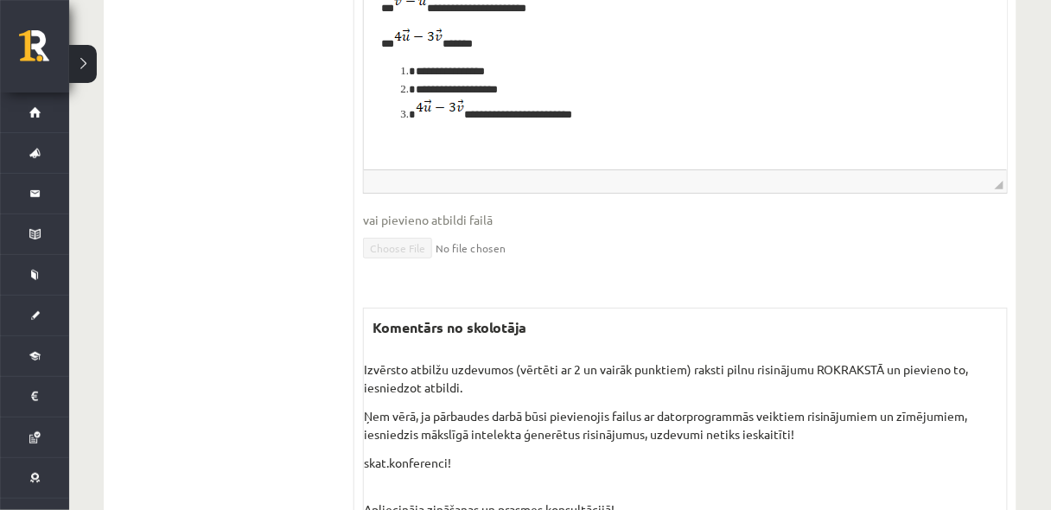
scroll to position [1644, 0]
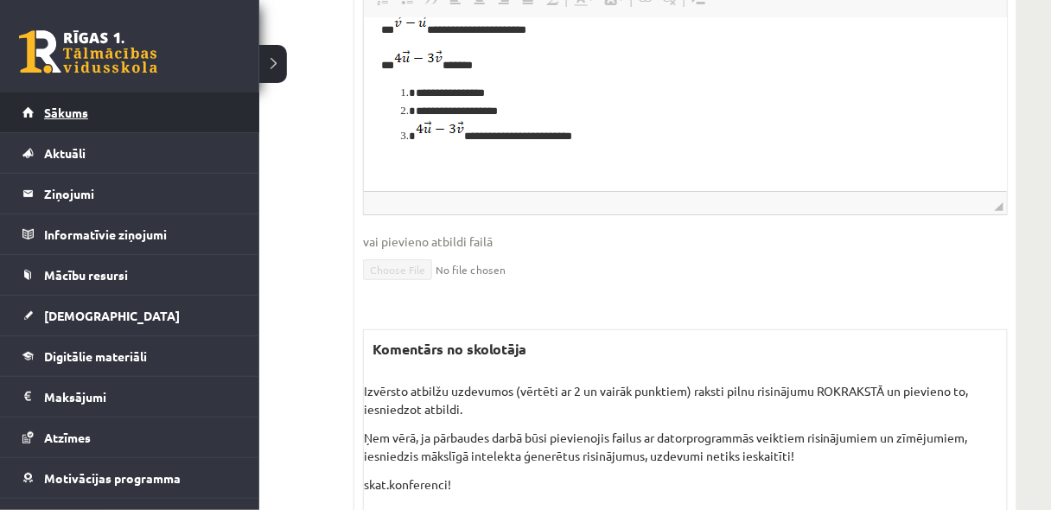
click at [73, 112] on span "Sākums" at bounding box center [66, 113] width 44 height 16
